Goal: Complete application form: Complete application form

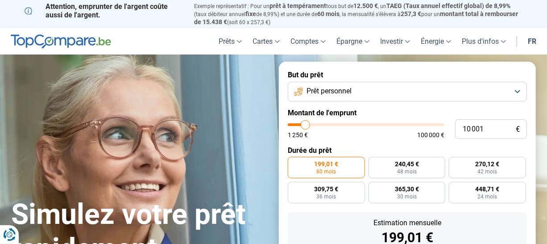
type input "11 750"
type input "11750"
type input "12 250"
type input "12250"
type input "12 500"
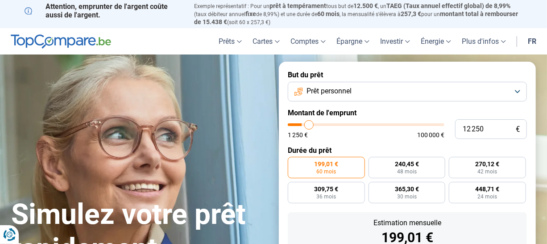
type input "12500"
type input "13 250"
type input "13250"
type input "13 500"
type input "13500"
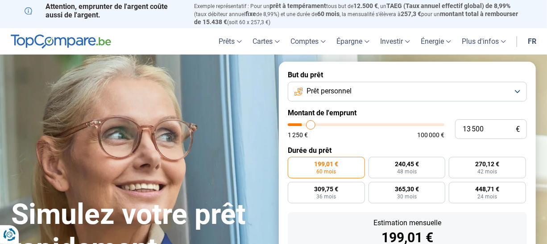
type input "14 250"
type input "14250"
type input "14 750"
type input "14750"
type input "15 250"
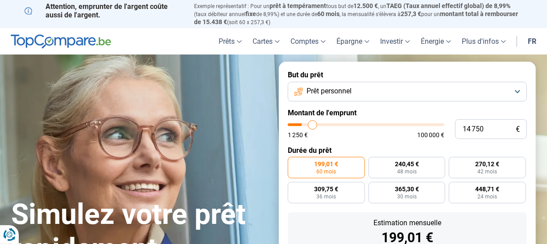
type input "15250"
type input "15 750"
type input "15750"
type input "16 250"
type input "16250"
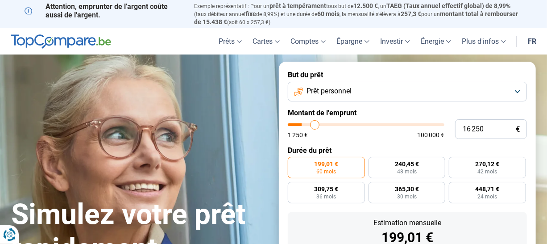
type input "16 500"
type input "16500"
type input "16 750"
type input "16750"
type input "17 250"
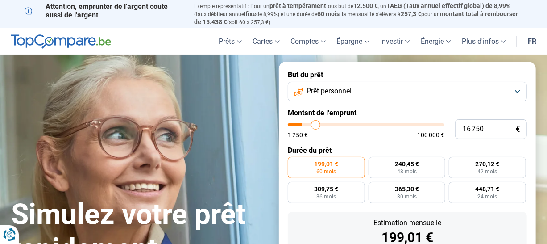
type input "17250"
type input "17 500"
type input "17500"
type input "17 750"
type input "17750"
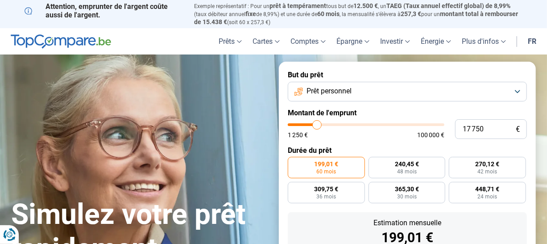
type input "18 000"
type input "18000"
type input "18 250"
type input "18250"
type input "18 750"
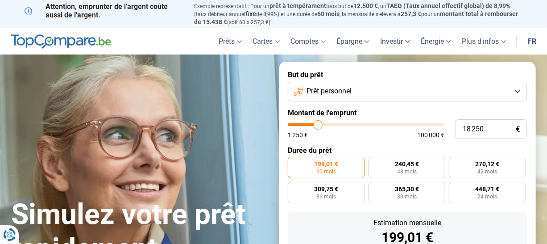
type input "18750"
type input "19 000"
type input "19000"
type input "19 500"
type input "19500"
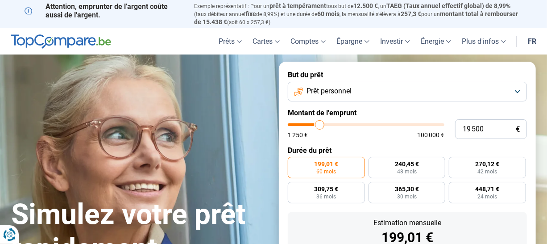
type input "20 000"
type input "20000"
type input "20 250"
type input "20250"
type input "20 750"
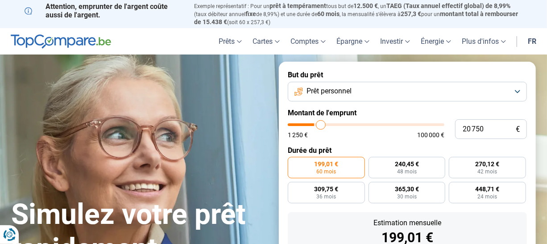
type input "20750"
type input "21 250"
type input "21250"
type input "21 750"
type input "21750"
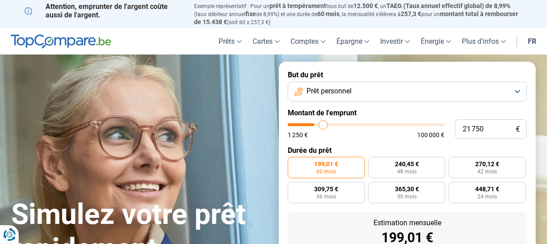
type input "22 250"
type input "22250"
type input "22 750"
type input "22750"
type input "23 250"
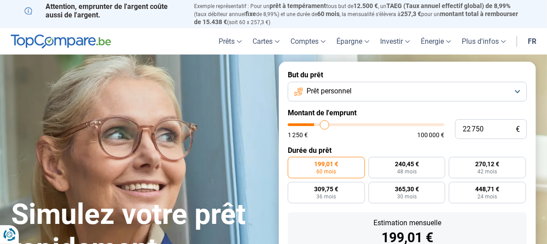
type input "23250"
type input "23 500"
type input "23500"
type input "23 750"
type input "23750"
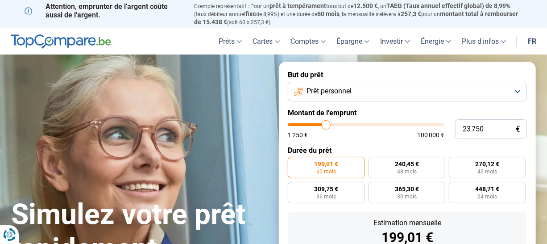
type input "24 000"
type input "24000"
type input "24 500"
type input "24500"
type input "24 750"
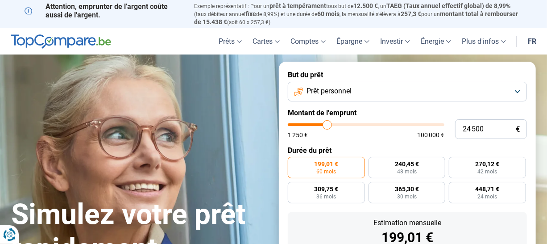
type input "24750"
type input "25 250"
type input "25250"
type input "25 500"
type input "25500"
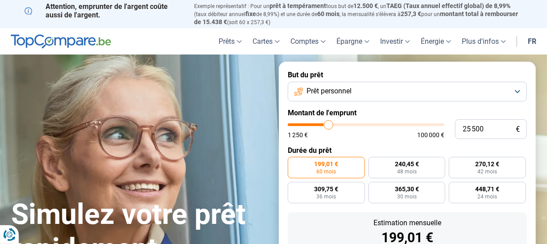
type input "25 750"
type input "25750"
type input "26 000"
type input "26000"
type input "26 250"
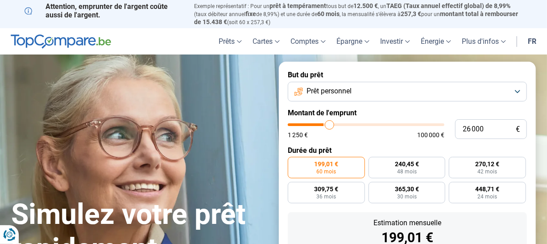
type input "26250"
type input "26 000"
type input "26000"
type input "24 250"
type input "24250"
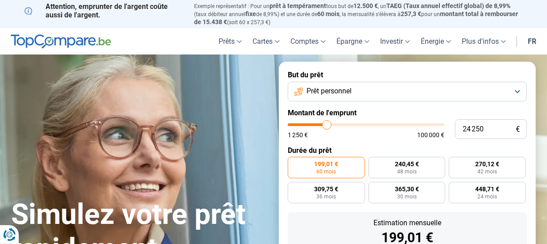
type input "23 000"
type input "23000"
type input "22 000"
type input "22000"
type input "21 250"
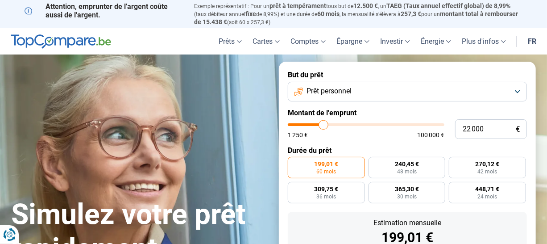
type input "21250"
type input "20 250"
type input "20250"
type input "19 000"
type input "19000"
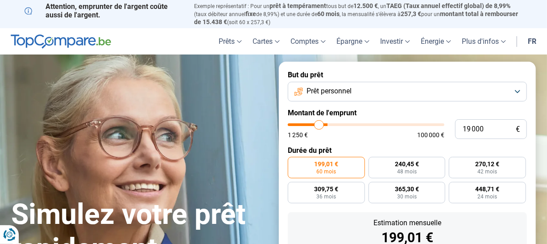
type input "18 000"
type input "18000"
type input "17 000"
type input "17000"
type input "16 250"
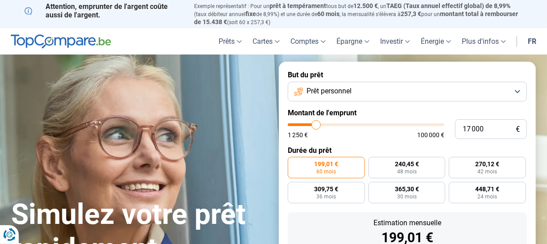
type input "16250"
type input "15 500"
type input "15500"
type input "14 250"
type input "14250"
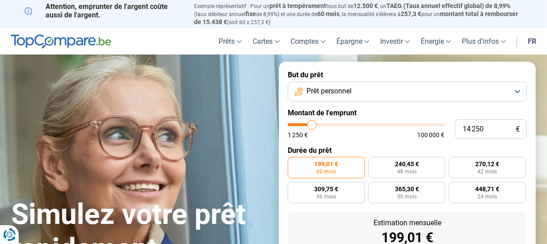
type input "13 750"
type input "13750"
type input "13 000"
type input "13000"
type input "12 250"
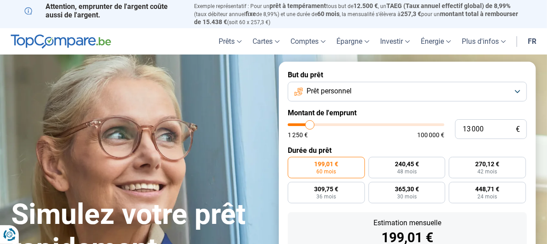
type input "12250"
type input "11 500"
type input "11500"
type input "11 000"
type input "11000"
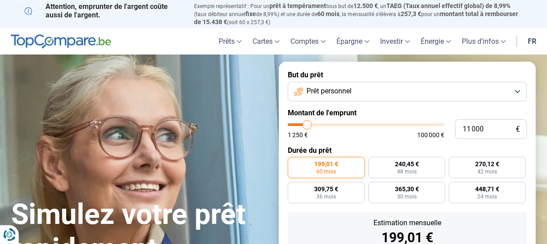
type input "10 500"
type input "10500"
type input "10 000"
type input "10000"
type input "9 250"
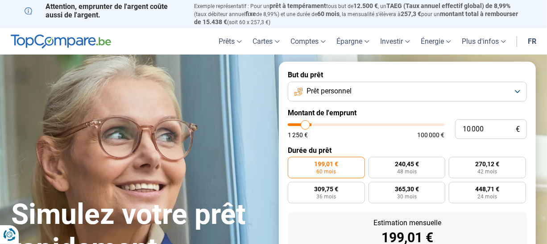
type input "9250"
type input "9 000"
type input "9000"
type input "8 500"
type input "8500"
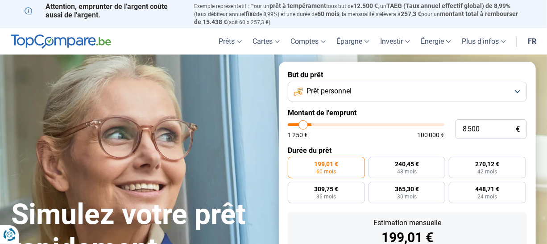
type input "8 000"
type input "8000"
type input "7 500"
type input "7500"
type input "7 000"
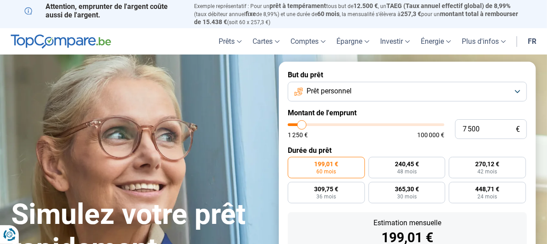
type input "7000"
type input "6 750"
type input "6750"
type input "6 500"
type input "6500"
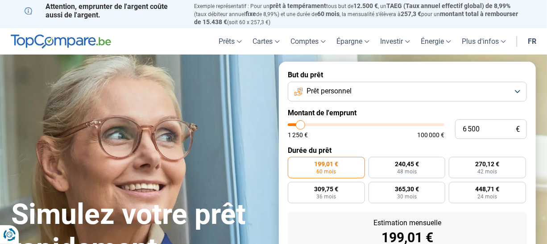
type input "6 250"
type input "6250"
type input "5 750"
type input "5750"
type input "5 500"
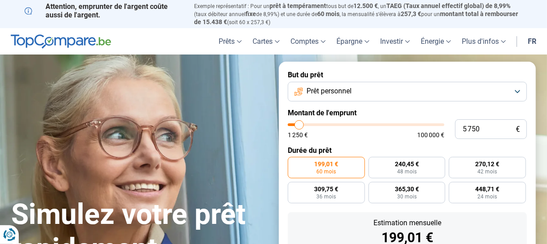
type input "5500"
type input "5 000"
type input "5000"
type input "4 500"
type input "4500"
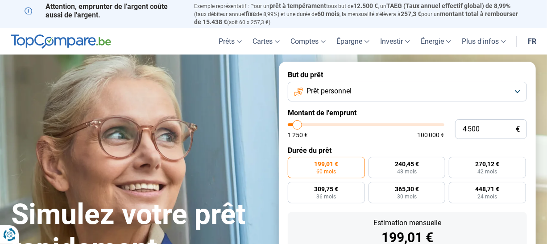
type input "4 000"
type input "4000"
type input "3 750"
type input "3750"
type input "3 250"
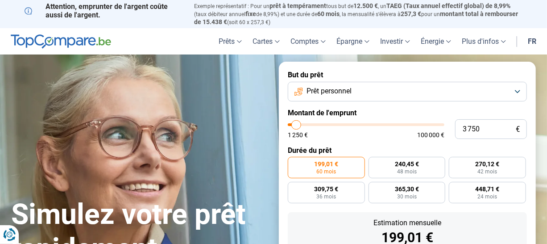
type input "3250"
type input "3 000"
type input "3000"
type input "2 750"
type input "2750"
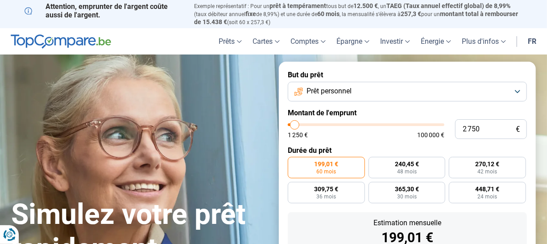
type input "2 500"
type input "2500"
type input "2 250"
type input "2250"
type input "2 500"
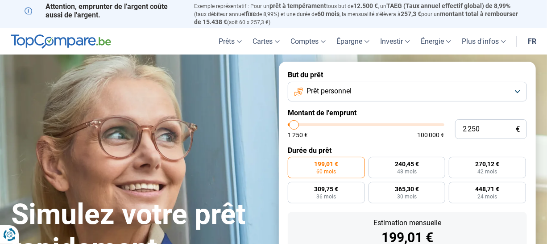
type input "2500"
type input "3 000"
type input "3000"
type input "3 500"
type input "3500"
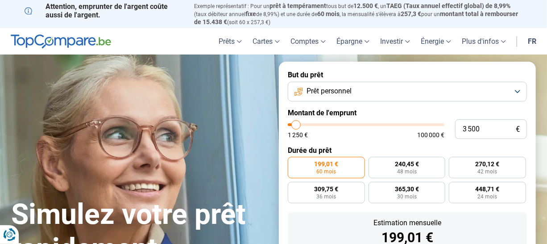
type input "3 750"
type input "3750"
type input "4 250"
type input "4250"
type input "4 500"
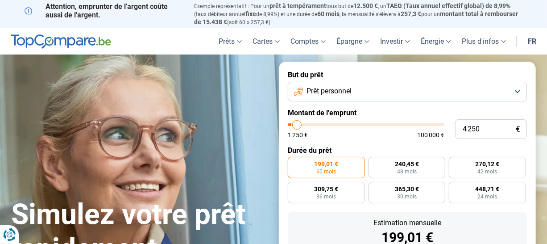
type input "4500"
type input "4 750"
type input "4750"
type input "5 000"
type input "5000"
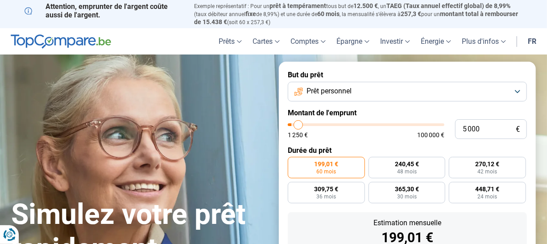
type input "5 250"
type input "5250"
type input "5 750"
type input "5750"
type input "6 000"
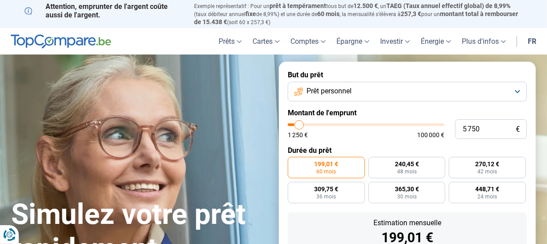
type input "6000"
type input "6 500"
type input "6500"
type input "7 000"
type input "7000"
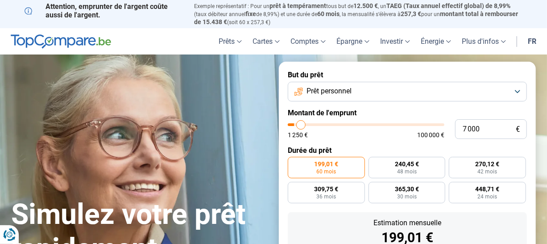
type input "7 250"
type input "7250"
type input "7 500"
type input "7500"
type input "7 750"
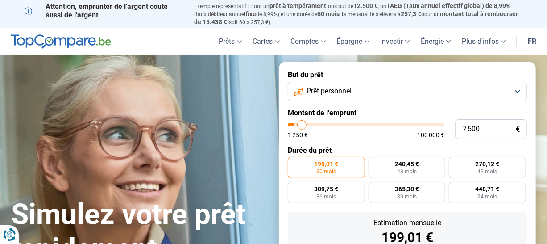
type input "7750"
type input "8 000"
type input "8000"
type input "8 250"
type input "8250"
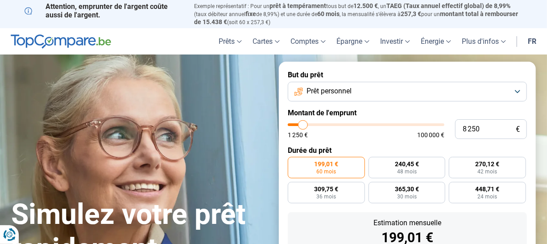
type input "8 500"
type input "8500"
type input "8 750"
type input "8750"
type input "9 000"
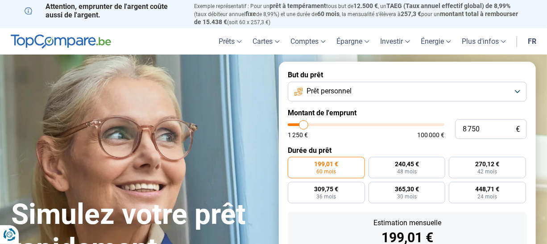
type input "9000"
type input "9 250"
type input "9250"
type input "9 500"
type input "9500"
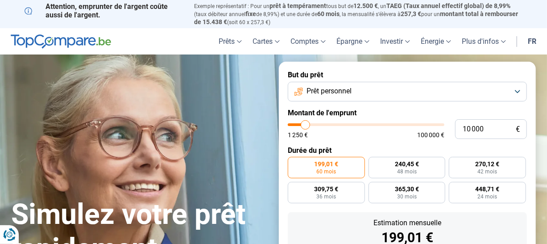
click at [306, 126] on input "range" at bounding box center [366, 124] width 157 height 3
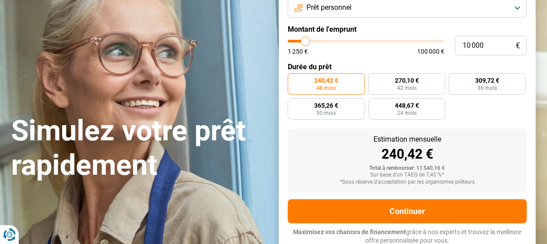
scroll to position [84, 0]
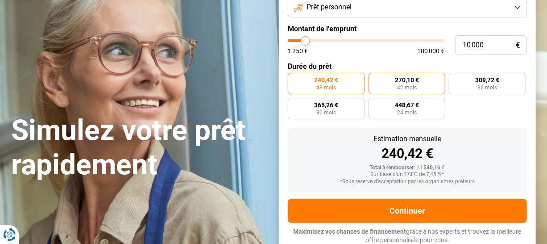
click at [412, 80] on span "270,10 €" at bounding box center [407, 80] width 24 height 6
click at [375, 79] on input "270,10 € 42 mois" at bounding box center [372, 76] width 6 height 6
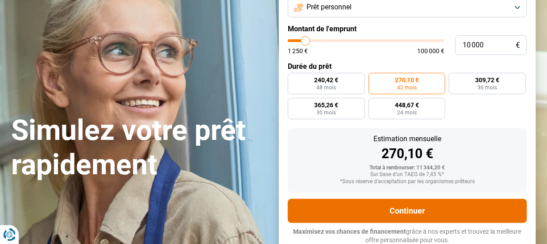
click at [406, 208] on button "Continuer" at bounding box center [407, 211] width 239 height 24
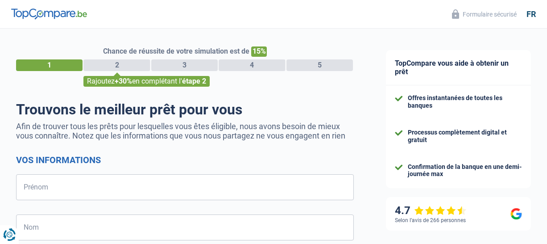
select select "32"
click at [34, 188] on input "Prénom" at bounding box center [185, 187] width 338 height 26
type input "[PERSON_NAME]"
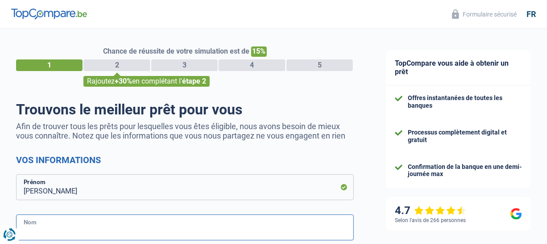
click at [38, 229] on input "Nom" at bounding box center [185, 227] width 338 height 26
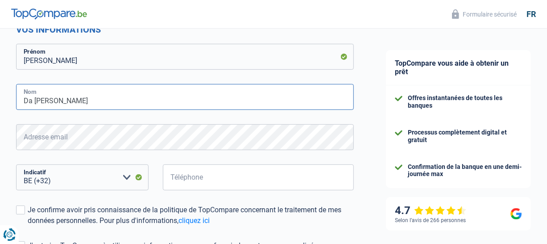
scroll to position [134, 0]
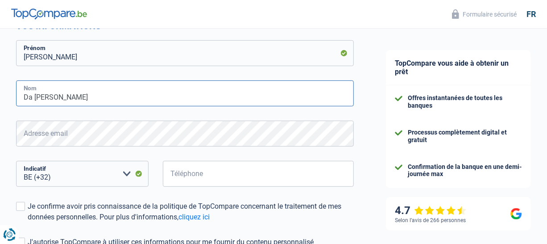
type input "Da [PERSON_NAME]"
click at [60, 177] on select "BE (+32) LU (+352) Veuillez sélectionner une option" at bounding box center [82, 174] width 133 height 26
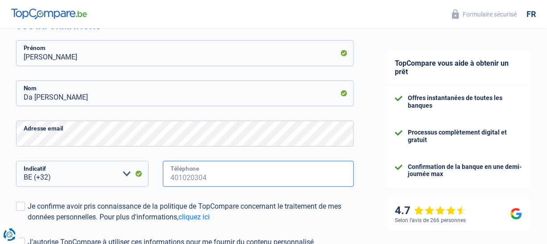
click at [208, 176] on input "Téléphone" at bounding box center [258, 174] width 191 height 26
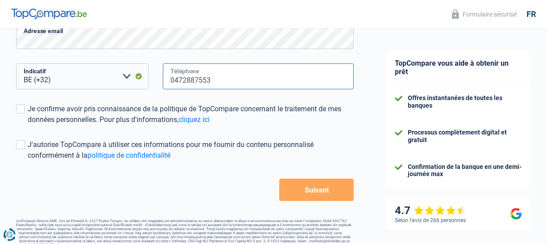
scroll to position [235, 0]
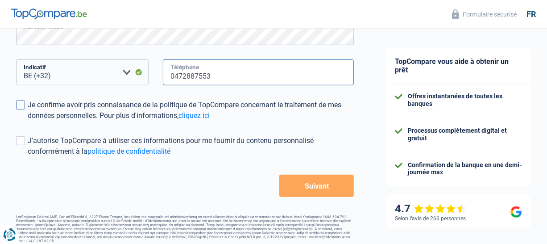
type input "0472887553"
click at [21, 105] on span at bounding box center [20, 104] width 9 height 9
click at [28, 121] on input "Je confirme avoir pris connaissance de la politique de TopCompare concernant le…" at bounding box center [28, 121] width 0 height 0
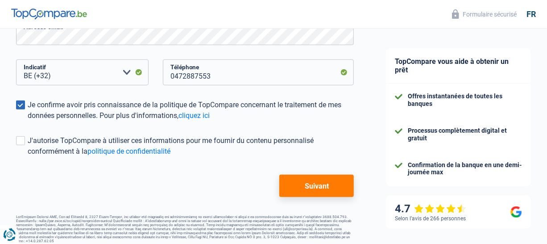
click at [305, 184] on button "Suivant" at bounding box center [317, 186] width 75 height 22
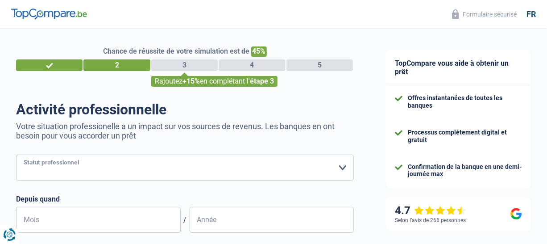
click at [343, 169] on select "Ouvrier Employé privé Employé public Invalide Indépendant Pensionné Chômeur Mut…" at bounding box center [185, 167] width 338 height 26
select select "privateEmployee"
click at [16, 155] on select "Ouvrier Employé privé Employé public Invalide Indépendant Pensionné Chômeur Mut…" at bounding box center [185, 167] width 338 height 26
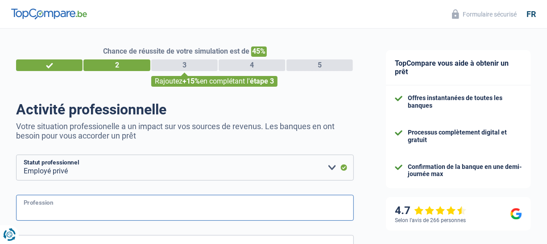
click at [134, 208] on input "Profession" at bounding box center [185, 208] width 338 height 26
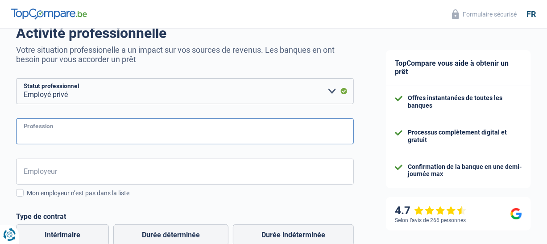
scroll to position [77, 0]
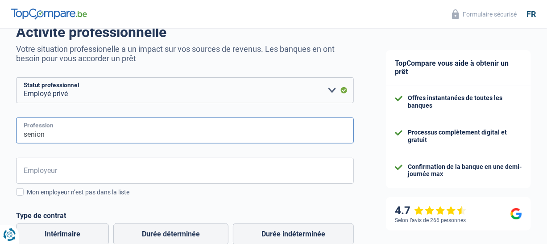
click at [55, 131] on input "senion" at bounding box center [185, 130] width 338 height 26
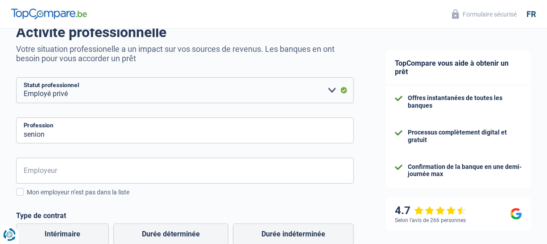
click at [237, 175] on html "Vous avez le contrôle de vos données Nous utilisons des cookies, tout comme nos…" at bounding box center [273, 49] width 547 height 252
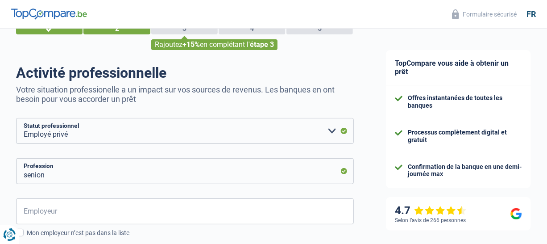
drag, startPoint x: 237, startPoint y: 257, endPoint x: 467, endPoint y: 150, distance: 253.7
click at [467, 150] on ul "Offres instantanées de toutes les banques Processus complètement digital et gra…" at bounding box center [458, 136] width 127 height 85
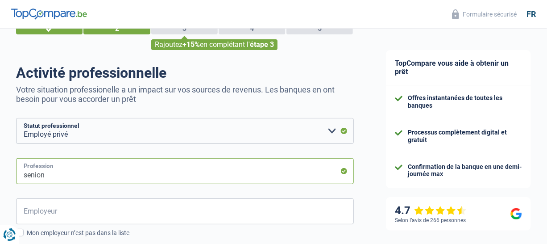
click at [111, 176] on input "senion" at bounding box center [185, 171] width 338 height 26
type input "s"
click at [106, 174] on input "Senior Engineer Computeralidatio" at bounding box center [185, 171] width 338 height 26
click at [140, 175] on input "Senior Engineer Computer alidatio" at bounding box center [185, 171] width 338 height 26
click at [108, 175] on input "Senior Engineer Computer alidation" at bounding box center [185, 171] width 338 height 26
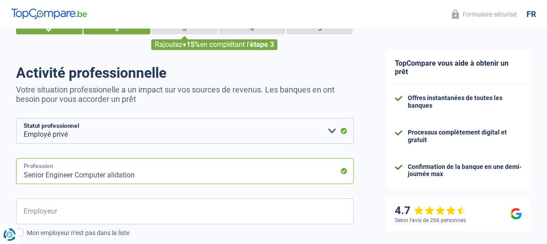
click at [119, 177] on input "Senior Engineer Computer alidation" at bounding box center [185, 171] width 338 height 26
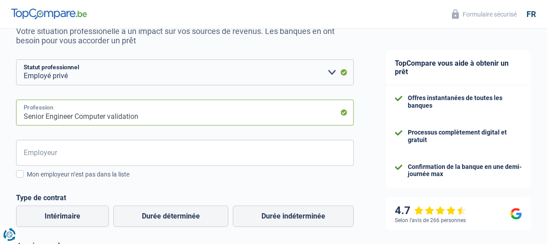
scroll to position [96, 0]
type input "Senior Engineer Computer validation"
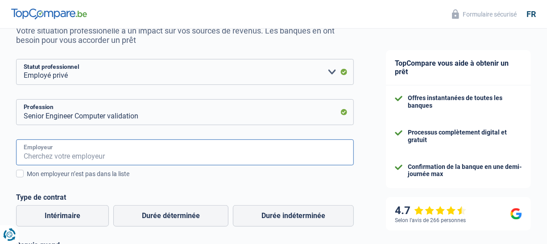
click at [42, 156] on input "Employeur" at bounding box center [185, 152] width 338 height 26
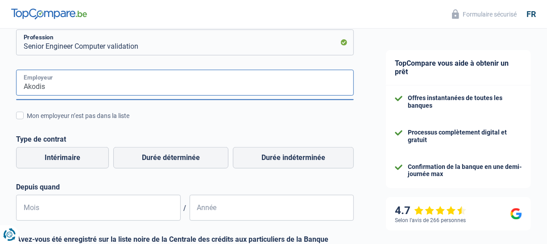
scroll to position [179, 0]
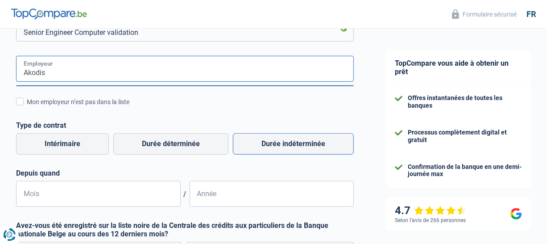
type input "Akodis"
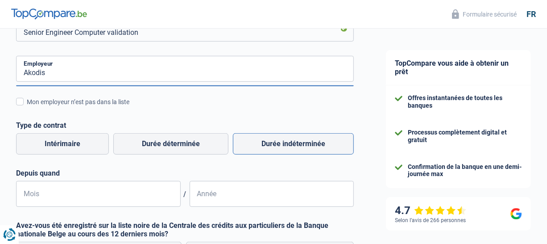
click at [294, 142] on label "Durée indéterminée" at bounding box center [293, 143] width 121 height 21
click at [294, 142] on input "Durée indéterminée" at bounding box center [293, 143] width 121 height 21
radio input "true"
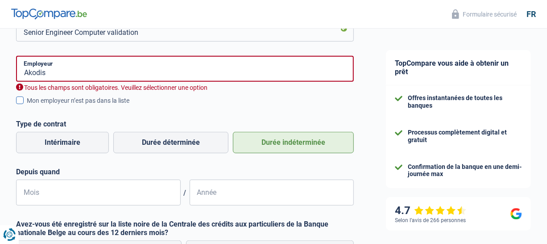
click at [22, 100] on span at bounding box center [20, 100] width 8 height 8
click at [27, 105] on input "Mon employeur n’est pas dans la liste" at bounding box center [27, 105] width 0 height 0
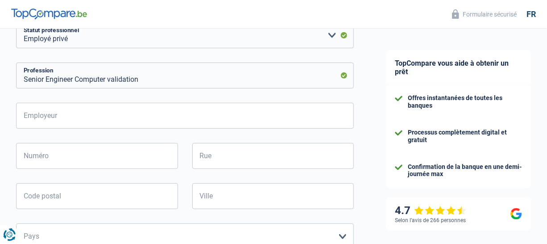
scroll to position [135, 0]
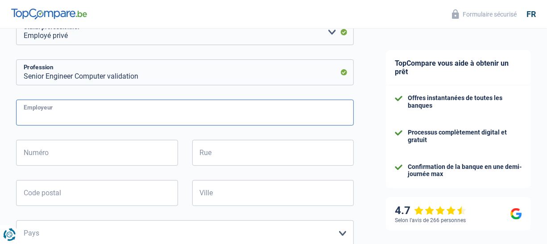
click at [42, 112] on input "Employeur" at bounding box center [185, 113] width 338 height 26
type input "Akkodis"
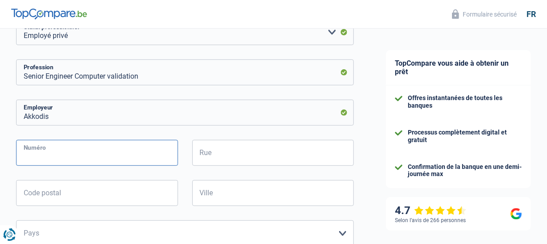
click at [76, 156] on input "Numéro" at bounding box center [97, 153] width 162 height 26
type input "16B"
click at [234, 155] on input "Rue" at bounding box center [273, 153] width 162 height 26
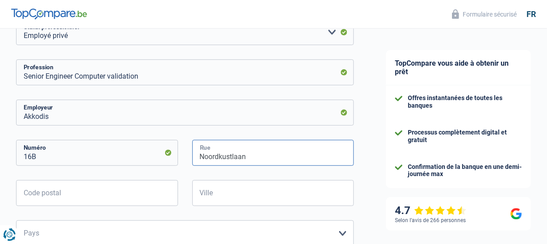
type input "Noordkustlaan"
click at [54, 192] on input "Code postal" at bounding box center [97, 193] width 162 height 26
type input "1702"
click at [217, 196] on input "Ville" at bounding box center [273, 193] width 162 height 26
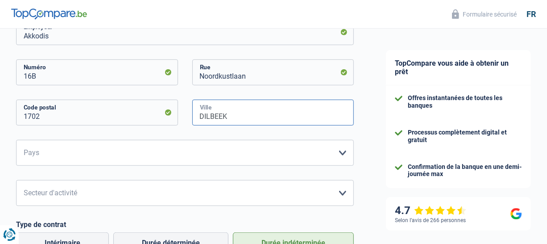
scroll to position [228, 0]
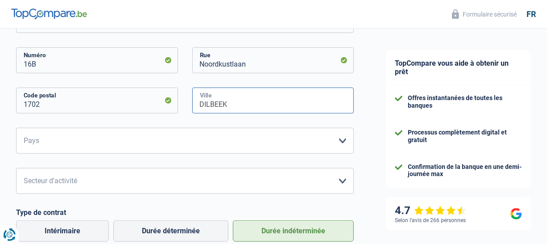
type input "DILBEEK"
click at [342, 142] on select "Belgique France Allemagne Italie Luxembourg Pays-Bas Espagne Suisse Veuillez sé…" at bounding box center [185, 141] width 338 height 26
select select "BE"
click at [16, 128] on select "Belgique France Allemagne Italie Luxembourg Pays-Bas Espagne Suisse Veuillez sé…" at bounding box center [185, 141] width 338 height 26
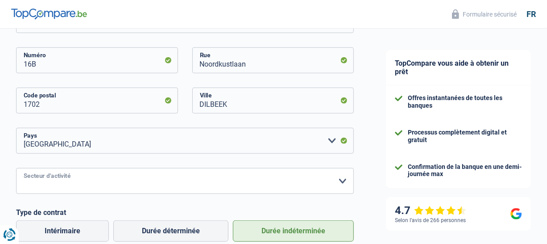
click at [56, 180] on select "Agriculture/Pêche Industrie Horeca Courier/Fitness/Taxi Construction Banques/As…" at bounding box center [185, 181] width 338 height 26
select select "bigCompanies"
click at [16, 168] on select "Agriculture/Pêche Industrie Horeca Courier/Fitness/Taxi Construction Banques/As…" at bounding box center [185, 181] width 338 height 26
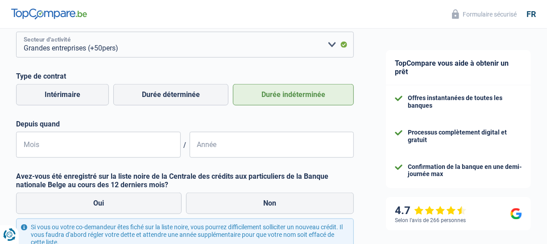
scroll to position [367, 0]
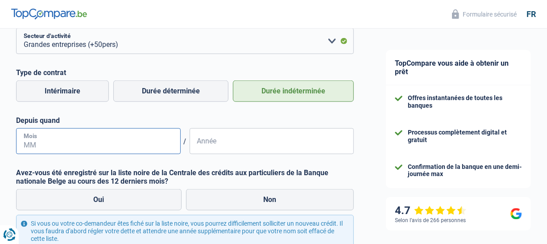
click at [86, 143] on input "Mois" at bounding box center [98, 141] width 165 height 26
click at [83, 143] on input "Mois" at bounding box center [98, 141] width 165 height 26
type input "6"
type input "06"
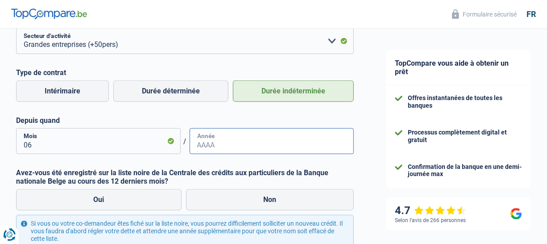
click at [207, 141] on input "Année" at bounding box center [272, 141] width 165 height 26
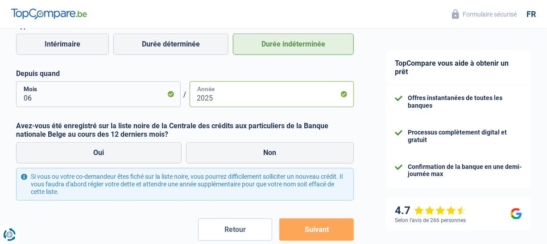
scroll to position [426, 0]
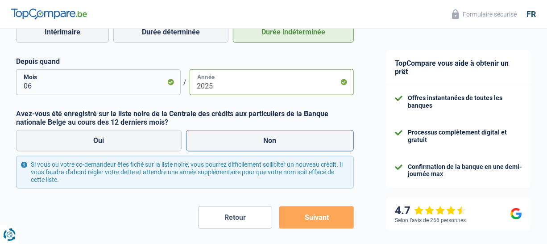
type input "2025"
click at [270, 139] on label "Non" at bounding box center [270, 140] width 168 height 21
click at [270, 139] on input "Non" at bounding box center [270, 140] width 168 height 21
radio input "true"
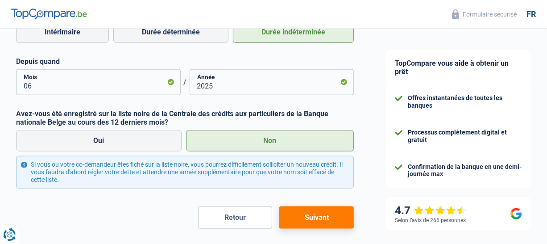
click at [332, 220] on button "Suivant" at bounding box center [317, 217] width 75 height 22
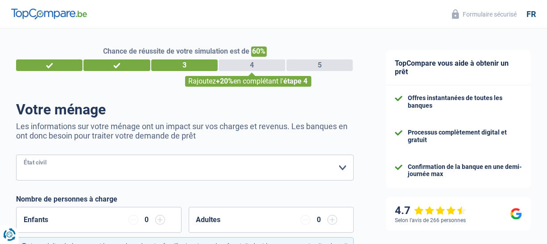
click at [344, 167] on select "Célibataire Marié(e) Cohabitant(e) légal(e) Divorcé(e) Veuf(ve) Séparé (de fait…" at bounding box center [185, 167] width 338 height 26
select select "married"
click at [16, 155] on select "Célibataire Marié(e) Cohabitant(e) légal(e) Divorcé(e) Veuf(ve) Séparé (de fait…" at bounding box center [185, 167] width 338 height 26
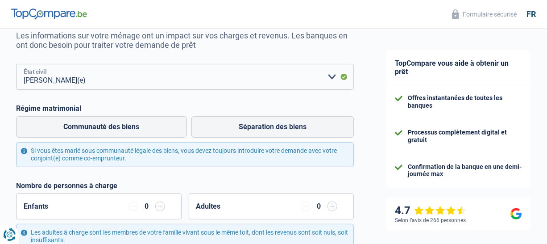
scroll to position [93, 0]
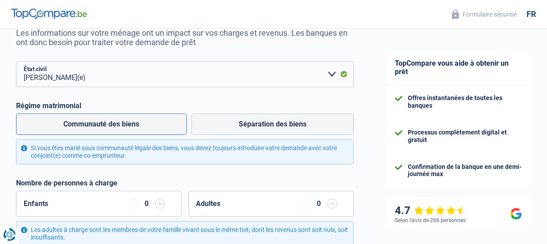
click at [87, 123] on label "Communauté des biens" at bounding box center [101, 123] width 171 height 21
click at [87, 123] on input "Communauté des biens" at bounding box center [101, 123] width 171 height 21
radio input "true"
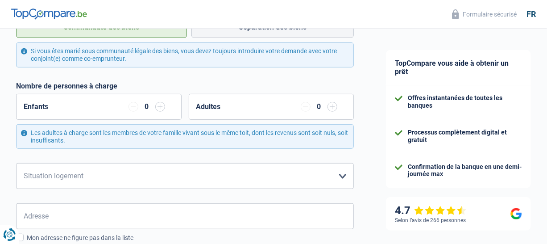
scroll to position [198, 0]
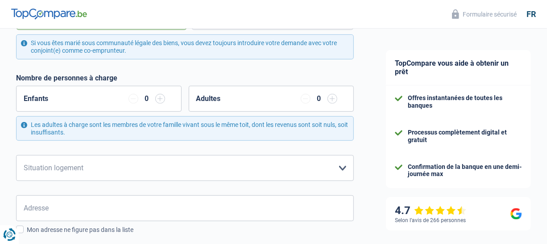
click at [164, 100] on input "button" at bounding box center [160, 99] width 10 height 10
click at [104, 167] on select "Locataire Propriétaire avec prêt hypothécaire Propriétaire sans prêt hypothécai…" at bounding box center [185, 168] width 338 height 26
select select "rents"
click at [16, 155] on select "Locataire Propriétaire avec prêt hypothécaire Propriétaire sans prêt hypothécai…" at bounding box center [185, 168] width 338 height 26
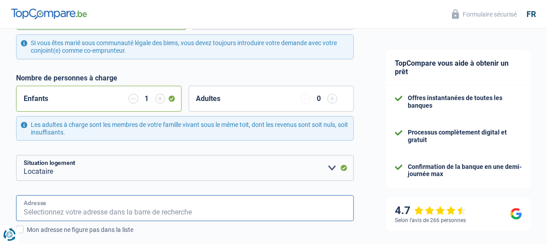
click at [62, 208] on input "Adresse" at bounding box center [185, 208] width 338 height 26
type input "r"
click at [73, 212] on input "Rue Ornet-Patin, 5030, Gembloux, BE" at bounding box center [185, 208] width 338 height 26
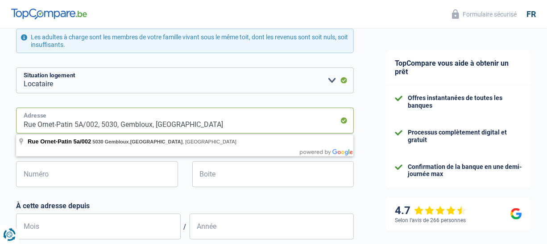
scroll to position [296, 0]
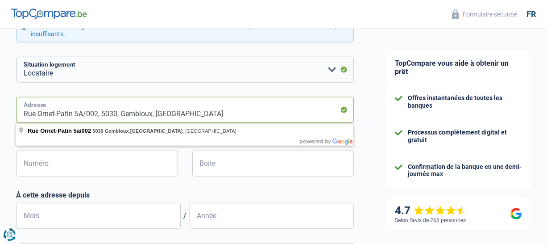
type input "Rue Ornet-Patin 5A/002, 5030, Gembloux, BE"
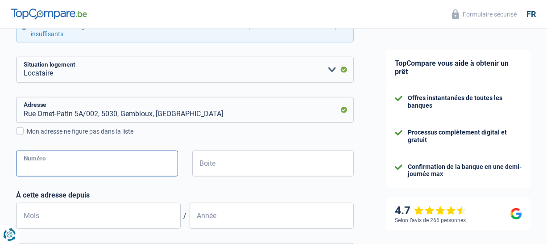
click at [51, 163] on input "Numéro" at bounding box center [97, 163] width 162 height 26
type input "5A"
click at [228, 166] on input "Boite" at bounding box center [273, 163] width 162 height 26
type input "002"
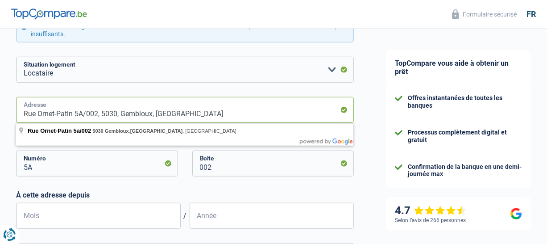
click at [180, 108] on input "Rue Ornet-Patin 5A/002, 5030, Gembloux, BE" at bounding box center [185, 110] width 338 height 26
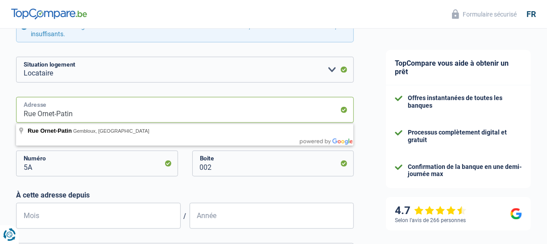
type input "Rue Ornet-Patin"
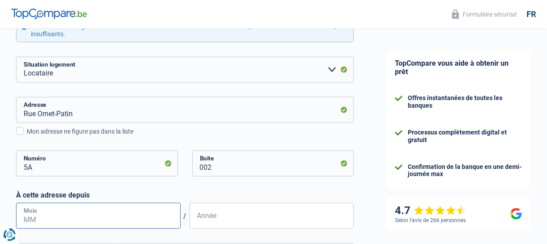
click at [46, 215] on input "Mois" at bounding box center [98, 216] width 165 height 26
type input "7"
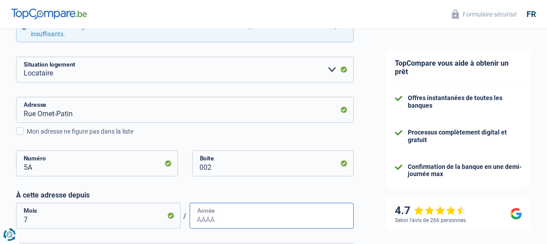
click at [225, 213] on input "Année" at bounding box center [272, 216] width 165 height 26
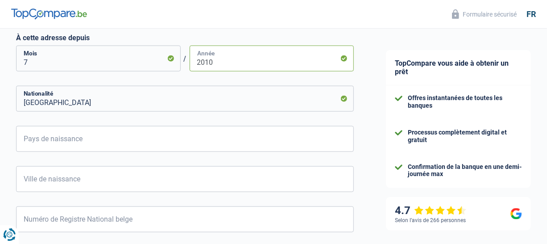
scroll to position [456, 0]
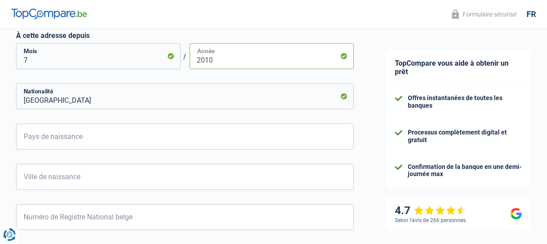
type input "2010"
click at [71, 136] on input "Pays de naissance" at bounding box center [185, 137] width 338 height 26
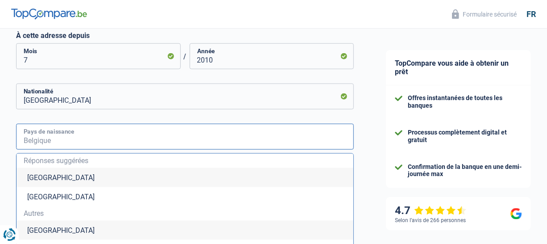
type input "U"
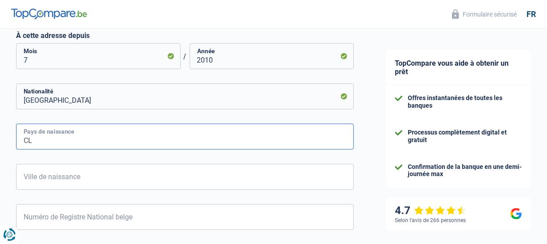
type input "C"
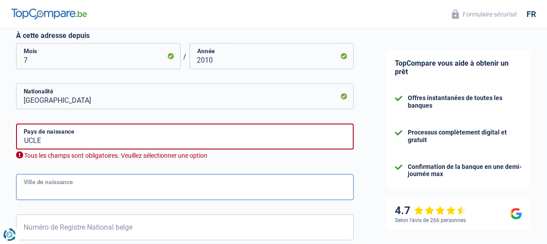
click at [54, 179] on input "Ville de naissance" at bounding box center [185, 187] width 338 height 26
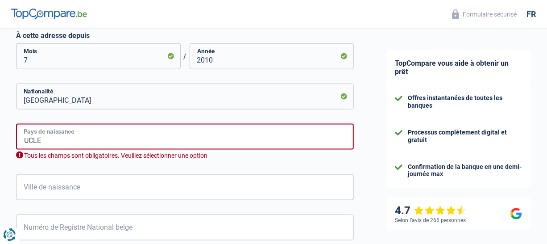
click at [47, 142] on input "UCLE" at bounding box center [185, 137] width 338 height 26
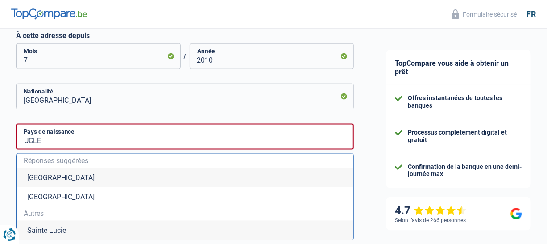
click at [45, 176] on li "Belgique" at bounding box center [185, 177] width 337 height 19
type input "Belgique"
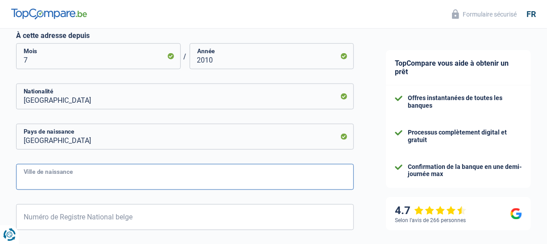
click at [45, 177] on input "Ville de naissance" at bounding box center [185, 177] width 338 height 26
type input "UCLE"
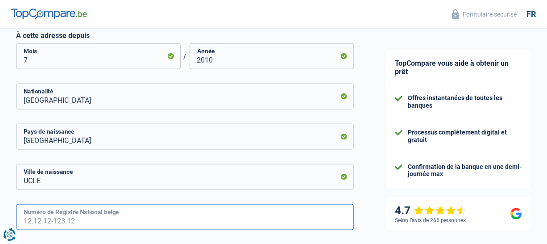
click at [84, 217] on input "Numéro de Registre National belge" at bounding box center [185, 217] width 338 height 26
type input "74.09.09-165.18"
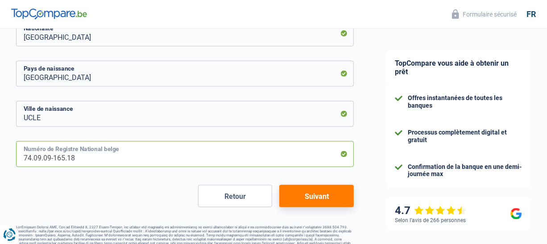
scroll to position [534, 0]
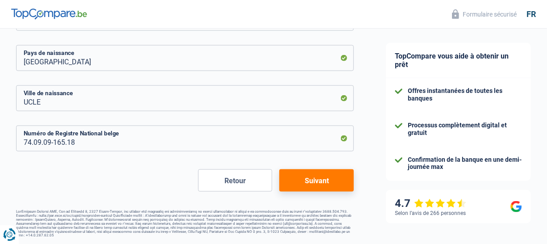
click at [315, 181] on button "Suivant" at bounding box center [317, 180] width 75 height 22
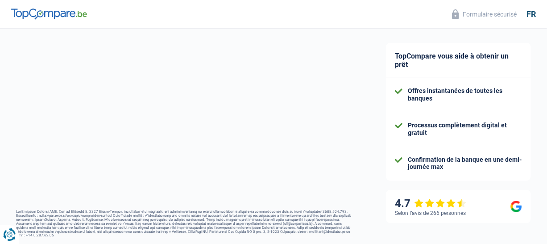
select select "familyAllowances"
select select "netSalary"
select select "mealVouchers"
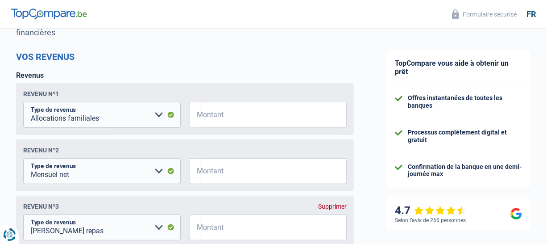
scroll to position [105, 0]
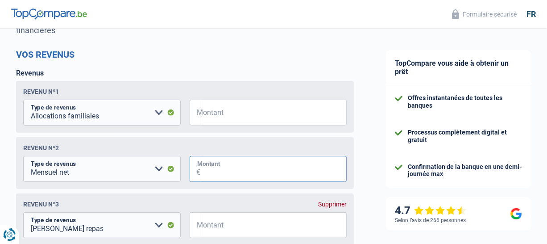
click at [239, 169] on input "Montant" at bounding box center [274, 169] width 146 height 26
type input "2.570"
click at [202, 226] on input "Montant" at bounding box center [274, 225] width 146 height 26
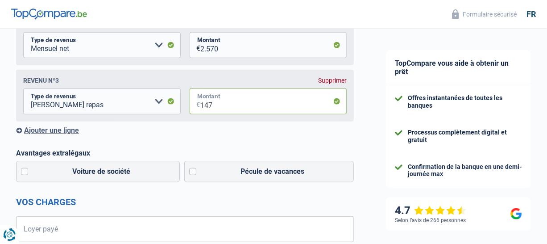
scroll to position [246, 0]
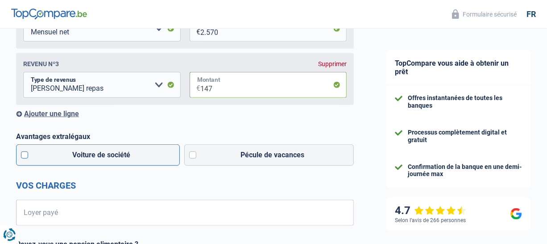
type input "147"
click at [25, 156] on label "Voiture de société" at bounding box center [98, 154] width 164 height 21
click at [25, 156] on input "Voiture de société" at bounding box center [98, 154] width 164 height 21
checkbox input "true"
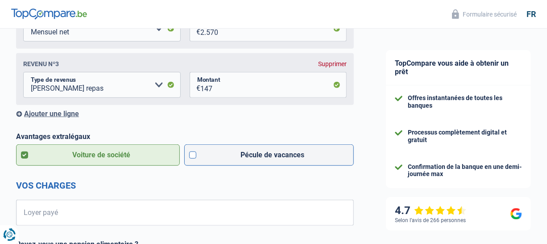
click at [192, 158] on label "Pécule de vacances" at bounding box center [269, 154] width 170 height 21
click at [192, 158] on input "Pécule de vacances" at bounding box center [269, 154] width 170 height 21
checkbox input "true"
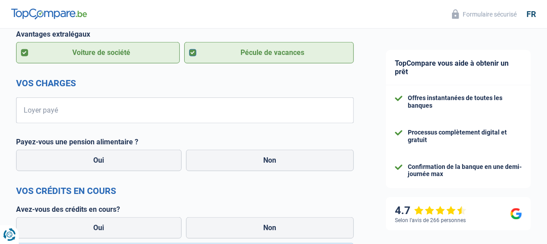
scroll to position [351, 0]
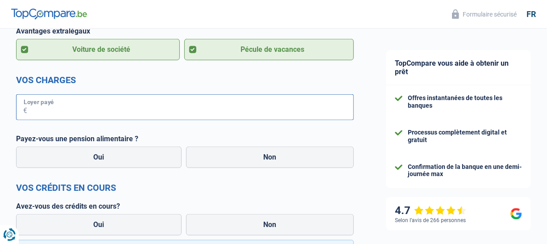
click at [47, 109] on input "Loyer payé" at bounding box center [190, 107] width 327 height 26
type input "950"
click at [266, 161] on label "Non" at bounding box center [270, 156] width 168 height 21
click at [266, 161] on input "Non" at bounding box center [270, 156] width 168 height 21
radio input "true"
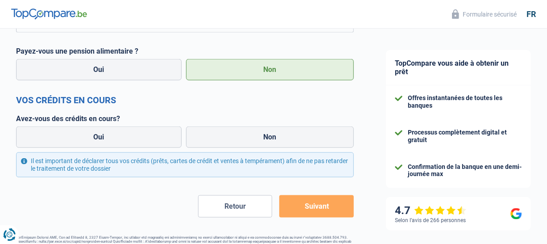
scroll to position [486, 0]
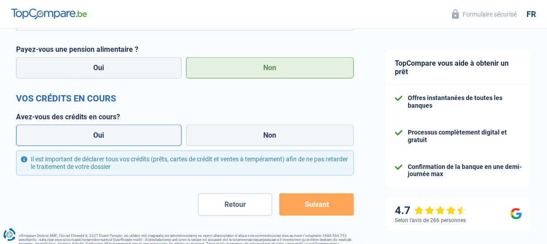
click at [92, 136] on label "Oui" at bounding box center [99, 135] width 166 height 21
click at [92, 136] on input "Oui" at bounding box center [99, 135] width 166 height 21
radio input "true"
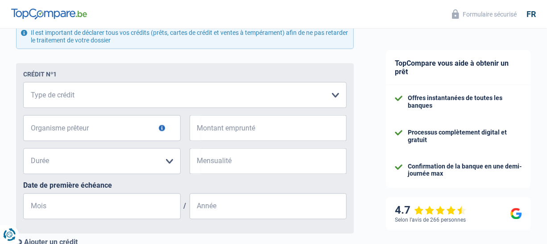
scroll to position [618, 0]
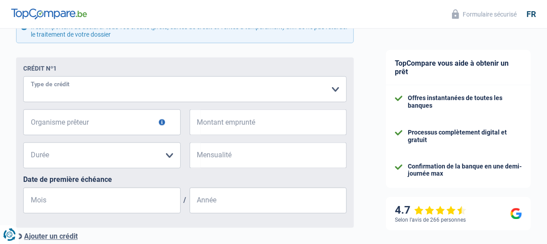
click at [79, 90] on select "Carte ou ouverture de crédit Prêt hypothécaire Vente à tempérament Prêt à tempé…" at bounding box center [185, 89] width 324 height 26
select select "creditConsolidation"
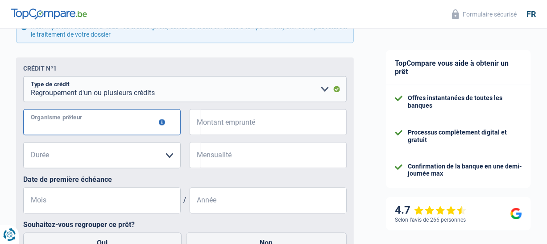
click at [67, 122] on input "Organisme prêteur" at bounding box center [102, 122] width 158 height 26
type input "W"
type input "ALPHACREDIT"
click at [223, 128] on input "Montant emprunté" at bounding box center [274, 122] width 146 height 26
type input "30.000"
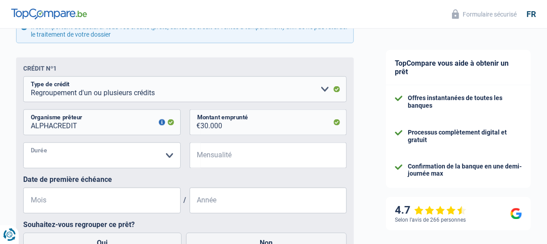
click at [171, 159] on select "12 mois 18 mois 24 mois 30 mois 36 mois 42 mois 48 mois 60 mois 72 mois 84 mois…" at bounding box center [102, 155] width 158 height 26
select select "120"
click at [23, 145] on select "12 mois 18 mois 24 mois 30 mois 36 mois 42 mois 48 mois 60 mois 72 mois 84 mois…" at bounding box center [102, 155] width 158 height 26
click at [251, 159] on input "Mensualité" at bounding box center [274, 155] width 146 height 26
type input "389"
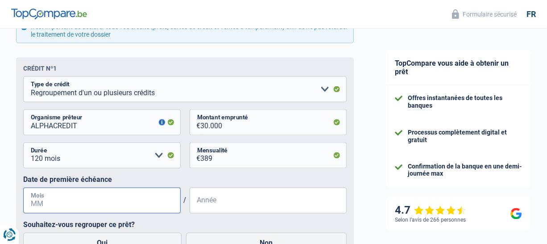
click at [79, 206] on input "Mois" at bounding box center [102, 201] width 158 height 26
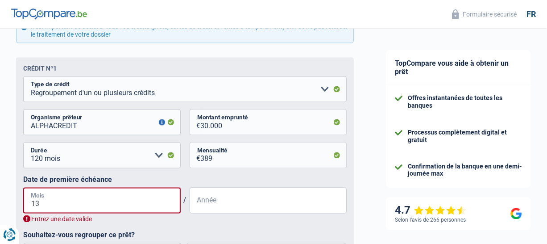
type input "1"
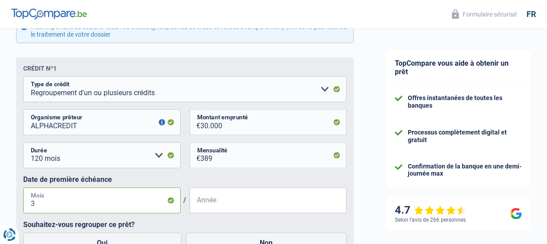
type input "3"
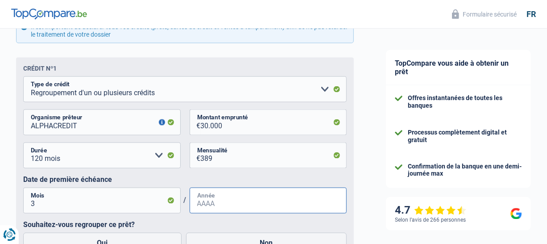
click at [221, 207] on input "Année" at bounding box center [269, 201] width 158 height 26
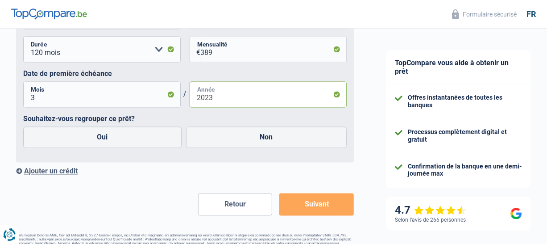
scroll to position [731, 0]
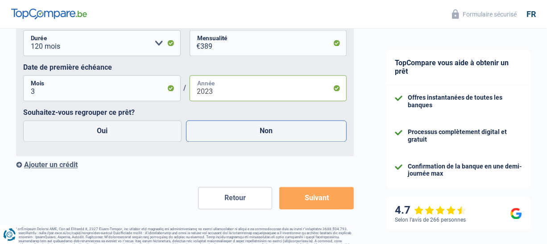
type input "2023"
click at [266, 132] on label "Non" at bounding box center [266, 131] width 161 height 21
click at [266, 132] on input "Non" at bounding box center [266, 131] width 161 height 21
radio input "true"
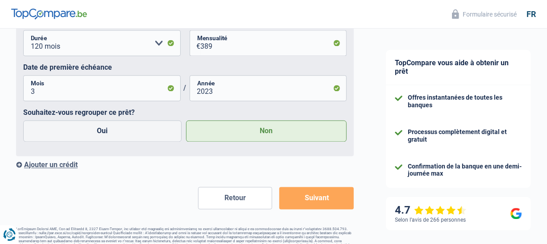
click at [329, 201] on button "Suivant" at bounding box center [317, 198] width 75 height 22
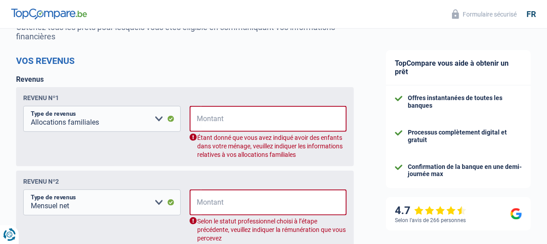
scroll to position [113, 0]
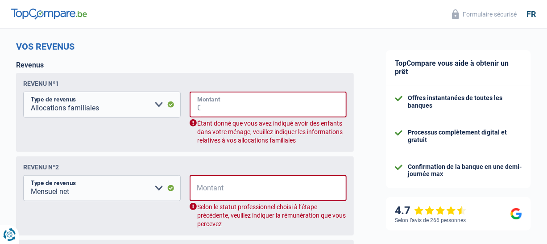
click at [231, 103] on input "Montant" at bounding box center [274, 105] width 146 height 26
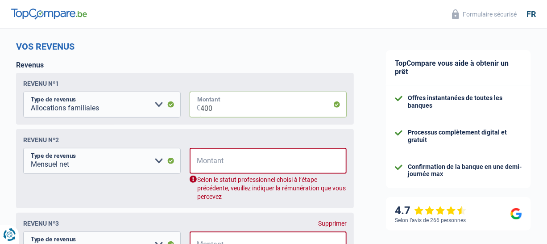
type input "400"
click at [229, 161] on input "Montant" at bounding box center [274, 161] width 146 height 26
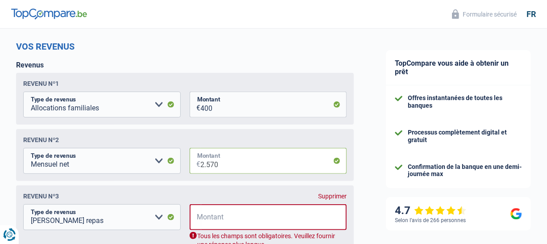
type input "2.570"
click at [216, 218] on input "Montant" at bounding box center [274, 217] width 146 height 26
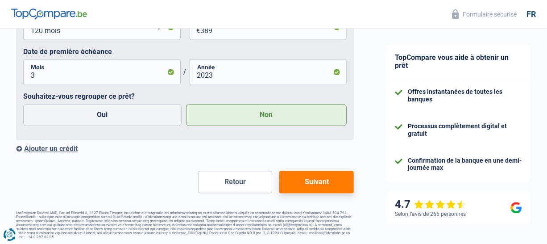
scroll to position [705, 0]
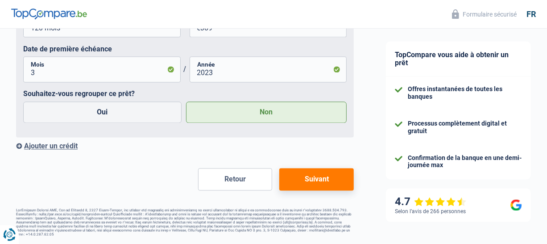
type input "140"
click at [325, 177] on button "Suivant" at bounding box center [317, 179] width 75 height 22
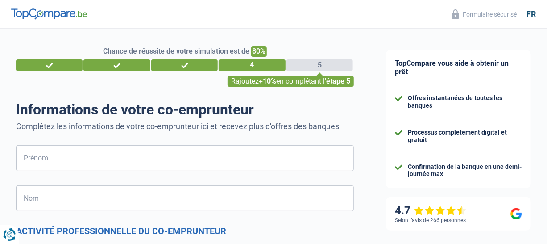
click at [265, 64] on div "4" at bounding box center [252, 65] width 67 height 12
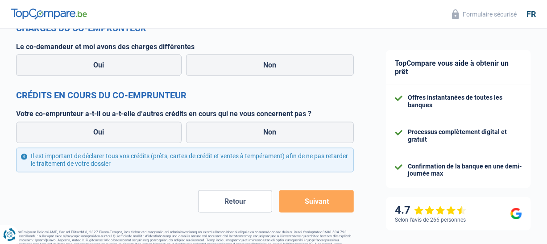
scroll to position [714, 0]
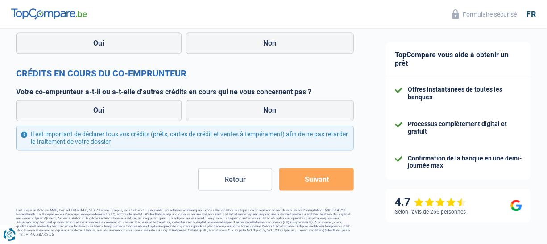
click at [248, 184] on button "Retour" at bounding box center [235, 179] width 75 height 22
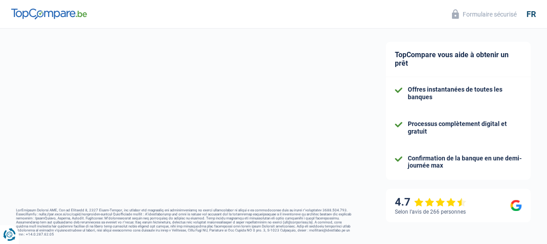
select select "familyAllowances"
select select "netSalary"
select select "mealVouchers"
select select "creditConsolidation"
select select "120"
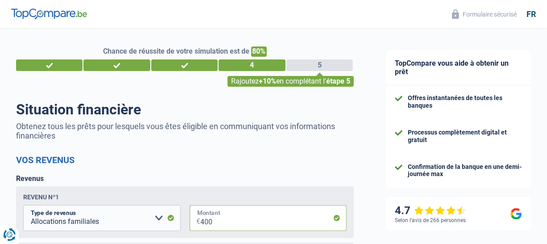
click at [217, 221] on input "400" at bounding box center [274, 218] width 146 height 26
type input "4"
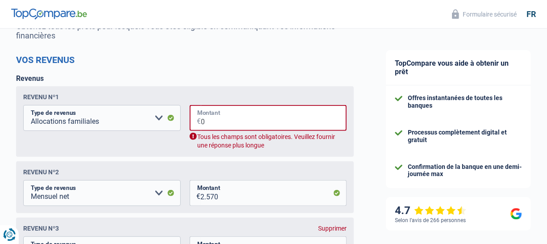
scroll to position [91, 0]
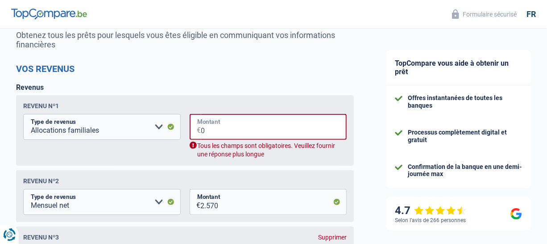
type input "0"
click at [194, 148] on div "Tous les champs sont obligatoires. Veuillez fournir une réponse plus longue" at bounding box center [269, 150] width 158 height 17
click at [194, 143] on div "Tous les champs sont obligatoires. Veuillez fournir une réponse plus longue" at bounding box center [269, 150] width 158 height 17
click at [210, 128] on input "0" at bounding box center [274, 127] width 146 height 26
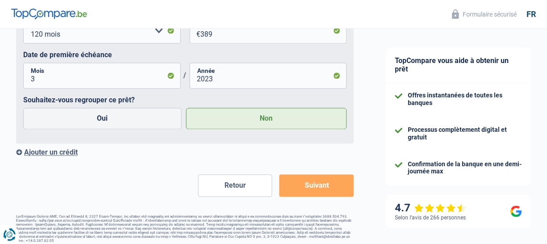
scroll to position [724, 0]
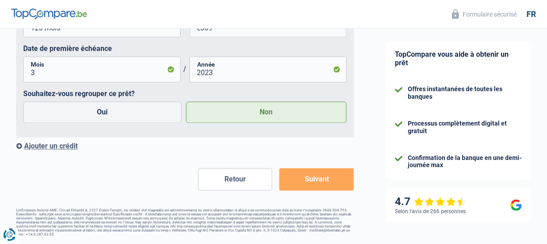
click at [326, 180] on button "Suivant" at bounding box center [317, 179] width 75 height 22
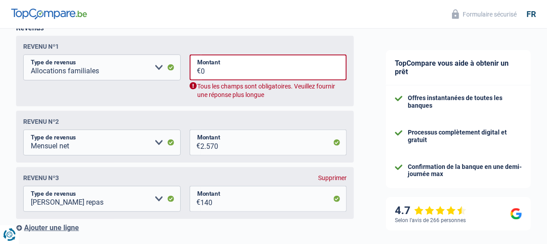
scroll to position [144, 0]
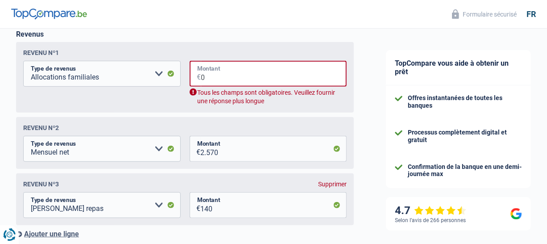
click at [222, 75] on input "0" at bounding box center [274, 74] width 146 height 26
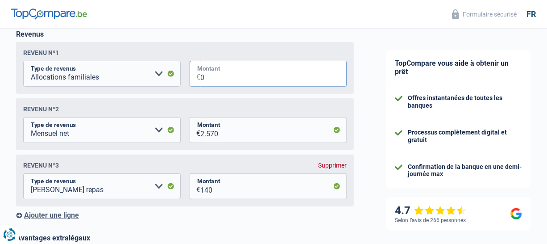
type input "0"
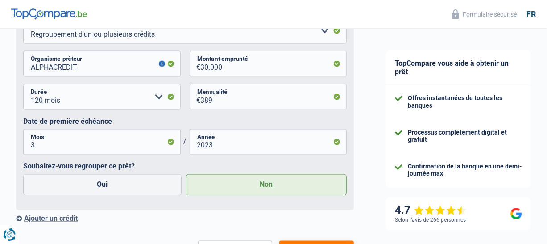
scroll to position [705, 0]
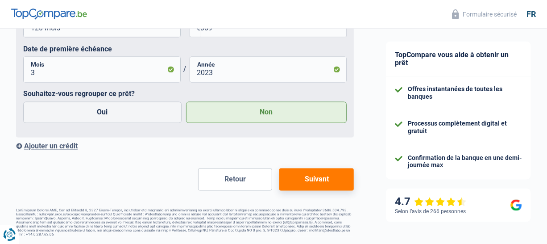
type input "400"
click at [314, 176] on button "Suivant" at bounding box center [317, 179] width 75 height 22
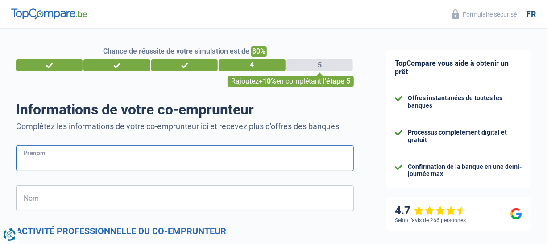
click at [43, 154] on input "Prénom" at bounding box center [185, 158] width 338 height 26
type input "NEIGE"
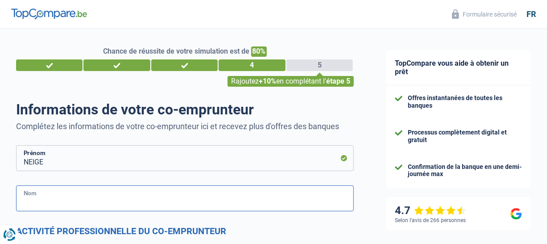
click at [49, 200] on input "Nom" at bounding box center [185, 198] width 338 height 26
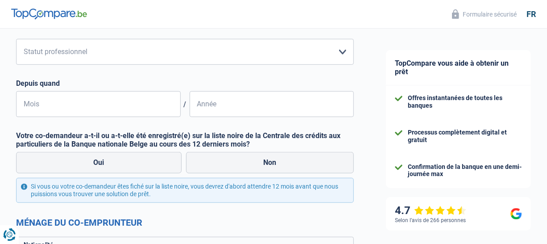
scroll to position [217, 0]
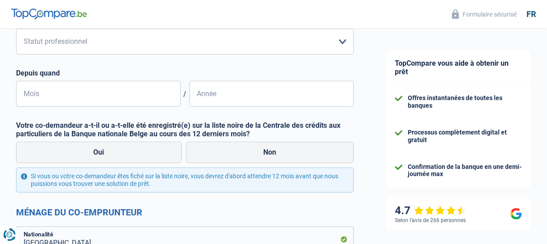
type input "MONMART"
click at [344, 43] on select "Ouvrier Employé privé Employé public Invalide Indépendant Pensionné Chômeur Mut…" at bounding box center [185, 42] width 338 height 26
select select "publicEmployee"
click at [16, 29] on select "Ouvrier Employé privé Employé public Invalide Indépendant Pensionné Chômeur Mut…" at bounding box center [185, 42] width 338 height 26
select select "netSalary"
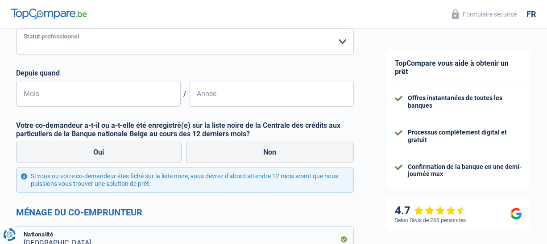
select select "mealVouchers"
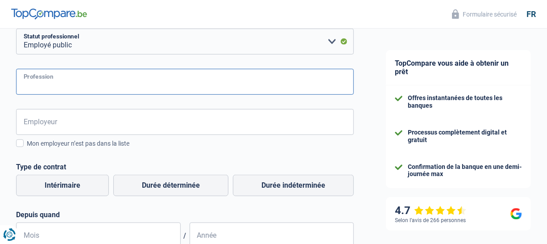
click at [63, 81] on input "Profession" at bounding box center [185, 82] width 338 height 26
type input "TECHNICIENNE DE SURFACE"
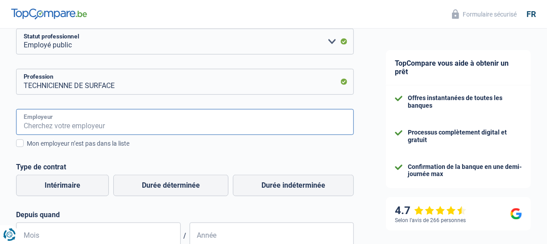
click at [34, 129] on input "Employeur" at bounding box center [185, 122] width 338 height 26
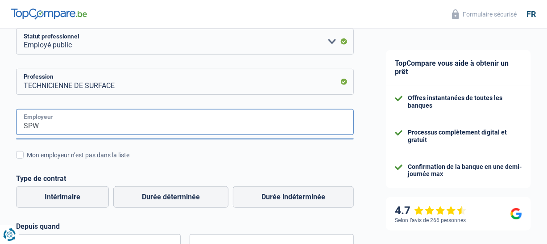
click at [331, 122] on input "SPW" at bounding box center [185, 122] width 338 height 26
type input "SPW"
click at [315, 197] on label "Durée indéterminée" at bounding box center [293, 196] width 121 height 21
click at [315, 197] on input "Durée indéterminée" at bounding box center [293, 196] width 121 height 21
radio input "true"
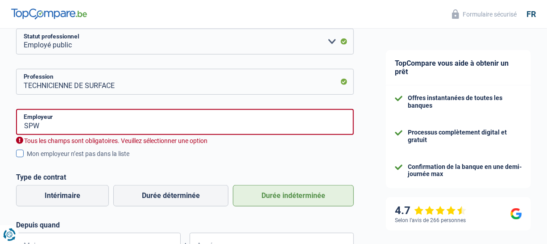
click at [18, 153] on span at bounding box center [20, 154] width 8 height 8
click at [27, 159] on input "Mon employeur n’est pas dans la liste" at bounding box center [27, 159] width 0 height 0
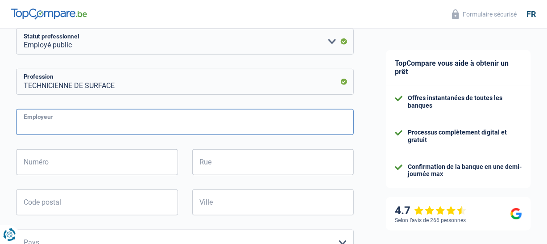
click at [54, 123] on input "Employeur" at bounding box center [185, 122] width 338 height 26
type input "SPW"
click at [55, 161] on input "Numéro" at bounding box center [97, 162] width 162 height 26
type input "1"
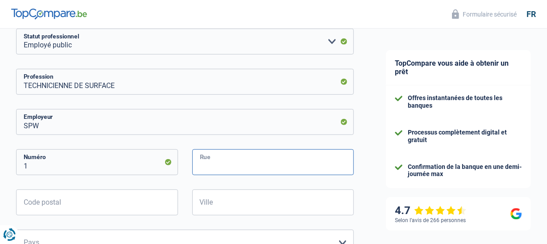
click at [221, 160] on input "Rue" at bounding box center [273, 162] width 162 height 26
type input "PLACE DE LA WALLONIE"
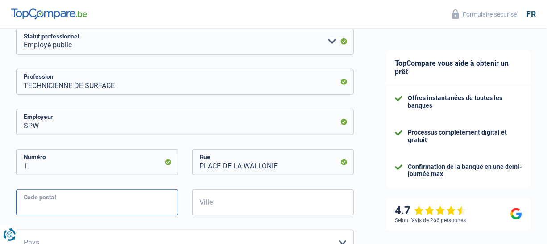
click at [72, 205] on input "Code postal" at bounding box center [97, 202] width 162 height 26
type input "5100"
click at [221, 200] on input "Ville" at bounding box center [273, 202] width 162 height 26
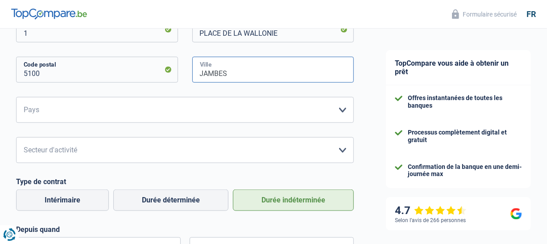
scroll to position [359, 0]
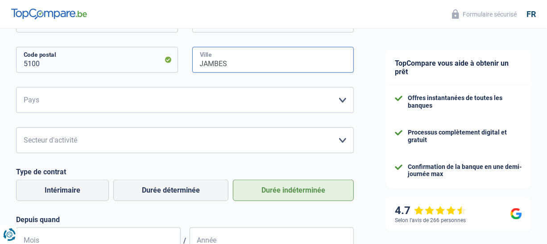
type input "JAMBES"
click at [229, 103] on select "Belgique France Allemagne Italie Luxembourg Pays-Bas Espagne Suisse Veuillez sé…" at bounding box center [185, 100] width 338 height 26
select select "BE"
click at [16, 87] on select "Belgique France Allemagne Italie Luxembourg Pays-Bas Espagne Suisse Veuillez sé…" at bounding box center [185, 100] width 338 height 26
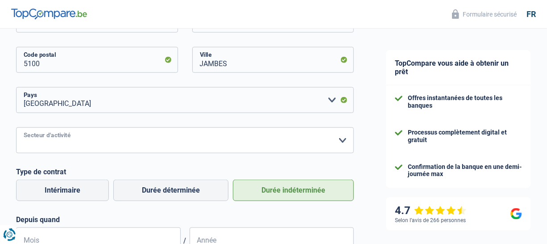
click at [55, 139] on select "Agriculture/Pêche Industrie Horeca Courier/Fitness/Taxi Construction Banques/As…" at bounding box center [185, 140] width 338 height 26
select select "bigCompanies"
click at [16, 127] on select "Agriculture/Pêche Industrie Horeca Courier/Fitness/Taxi Construction Banques/As…" at bounding box center [185, 140] width 338 height 26
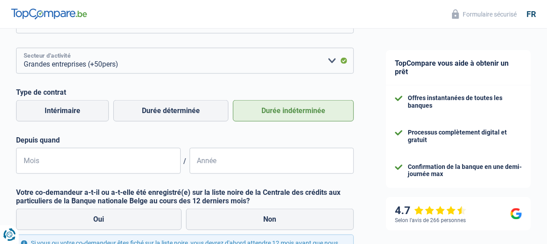
scroll to position [452, 0]
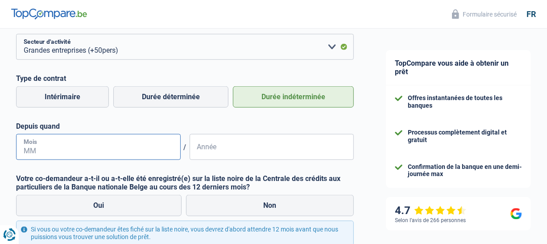
click at [51, 152] on input "Mois" at bounding box center [98, 147] width 165 height 26
type input "4"
click at [216, 144] on input "Année" at bounding box center [272, 147] width 165 height 26
type input "2014"
click at [252, 205] on label "Non" at bounding box center [270, 205] width 168 height 21
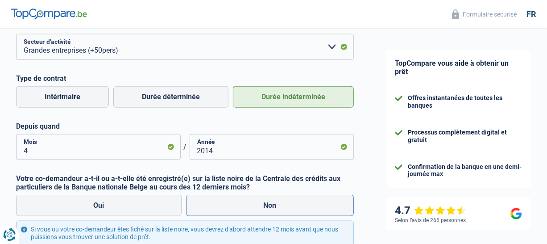
click at [252, 205] on input "Non" at bounding box center [270, 205] width 168 height 21
radio input "true"
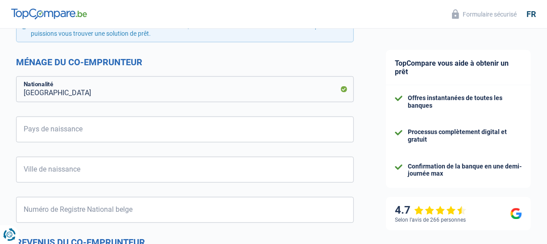
scroll to position [672, 0]
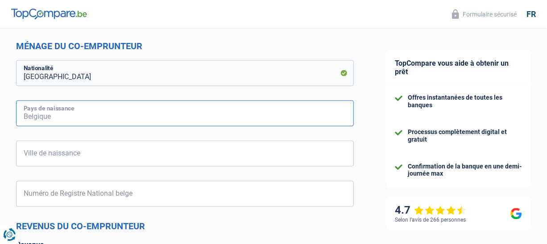
click at [75, 116] on input "Pays de naissance" at bounding box center [185, 113] width 338 height 26
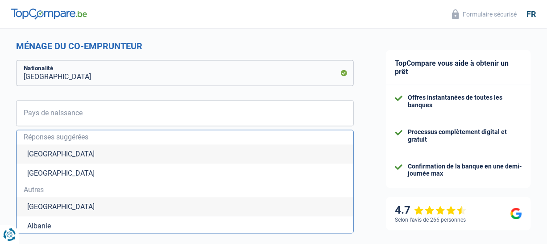
click at [44, 158] on li "Belgique" at bounding box center [185, 154] width 337 height 19
type input "Belgique"
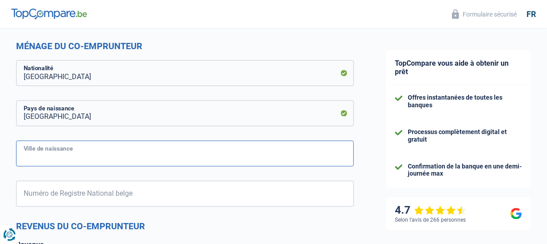
click at [44, 158] on input "Ville de naissance" at bounding box center [185, 154] width 338 height 26
type input "OUPEYE"
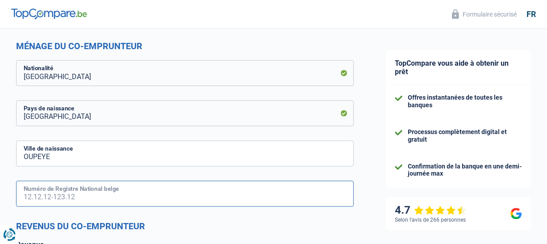
click at [40, 194] on input "Numéro de Registre National belge" at bounding box center [185, 194] width 338 height 26
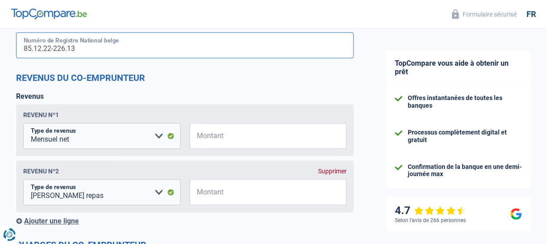
scroll to position [828, 0]
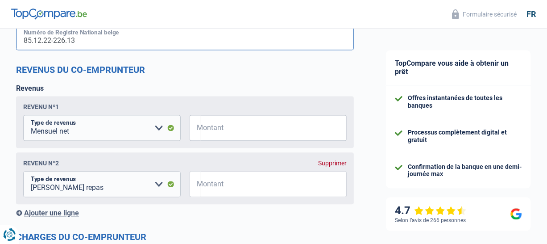
type input "85.12.22-226.13"
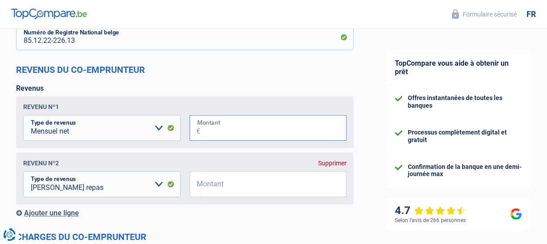
click at [240, 128] on input "Montant" at bounding box center [274, 128] width 146 height 26
type input "1.280"
click at [204, 184] on input "Montant" at bounding box center [274, 184] width 146 height 26
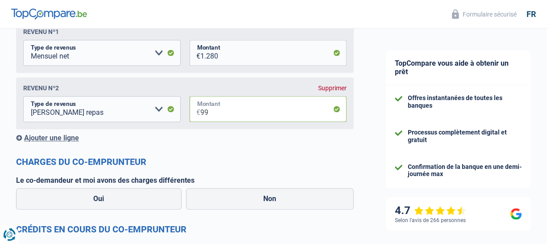
scroll to position [960, 0]
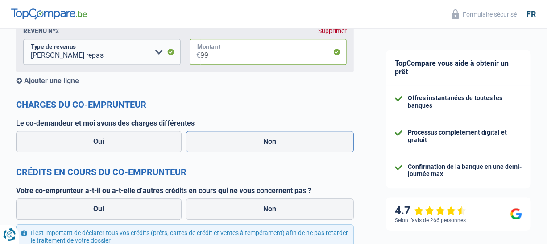
type input "99"
click at [281, 149] on label "Non" at bounding box center [270, 141] width 168 height 21
click at [281, 149] on input "Non" at bounding box center [270, 141] width 168 height 21
radio input "true"
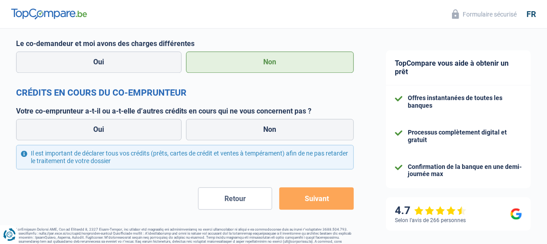
scroll to position [1042, 0]
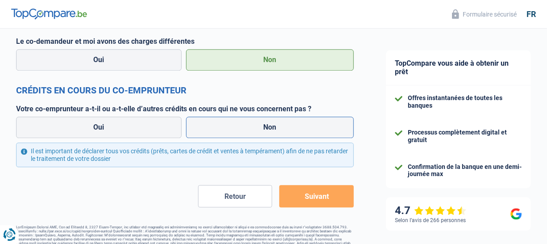
click at [260, 128] on label "Non" at bounding box center [270, 127] width 168 height 21
click at [260, 128] on input "Non" at bounding box center [270, 127] width 168 height 21
radio input "true"
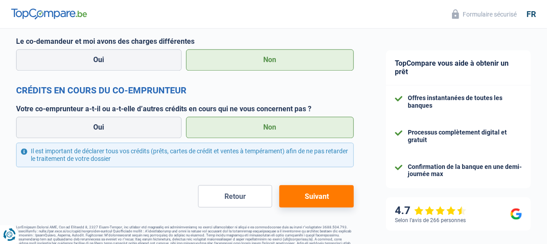
click at [331, 200] on button "Suivant" at bounding box center [317, 196] width 75 height 22
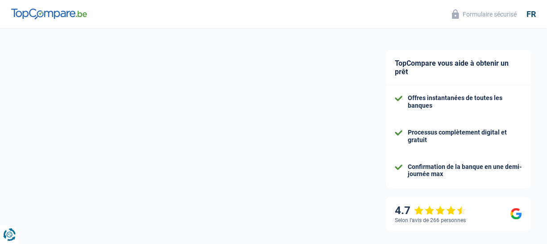
select select "48"
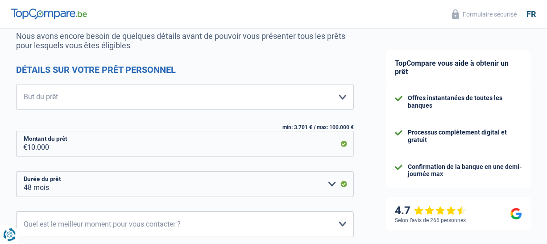
scroll to position [92, 0]
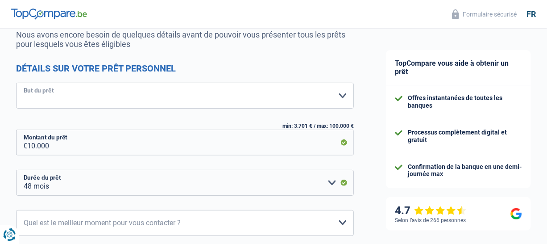
click at [68, 95] on select "Confort maison: meubles, textile, peinture, électroménager, outillage non-profe…" at bounding box center [185, 96] width 338 height 26
select select "household"
click at [16, 83] on select "Confort maison: meubles, textile, peinture, électroménager, outillage non-profe…" at bounding box center [185, 96] width 338 height 26
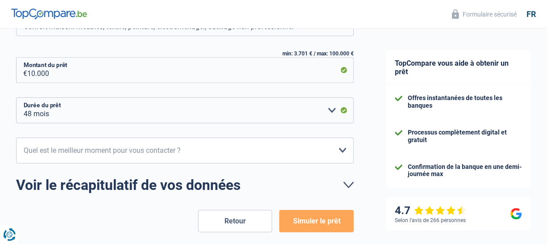
scroll to position [166, 0]
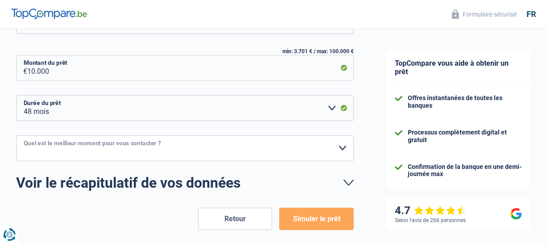
click at [343, 147] on select "10h-12h 12h-14h 14h-16h 16h-18h Veuillez sélectionner une option" at bounding box center [185, 148] width 338 height 26
click at [16, 135] on select "10h-12h 12h-14h 14h-16h 16h-18h Veuillez sélectionner une option" at bounding box center [185, 148] width 338 height 26
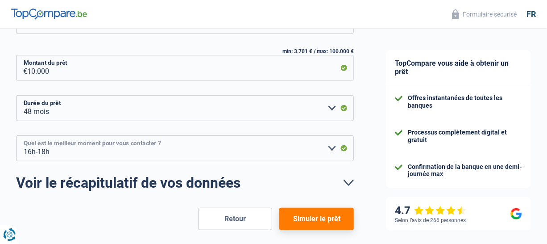
click at [330, 147] on select "10h-12h 12h-14h 14h-16h 16h-18h Veuillez sélectionner une option" at bounding box center [185, 148] width 338 height 26
click at [16, 135] on select "10h-12h 12h-14h 14h-16h 16h-18h Veuillez sélectionner une option" at bounding box center [185, 148] width 338 height 26
click at [332, 144] on select "10h-12h 12h-14h 14h-16h 16h-18h Veuillez sélectionner une option" at bounding box center [185, 148] width 338 height 26
select select "16-18"
click at [16, 135] on select "10h-12h 12h-14h 14h-16h 16h-18h Veuillez sélectionner une option" at bounding box center [185, 148] width 338 height 26
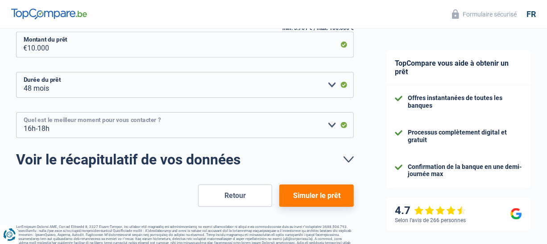
scroll to position [205, 0]
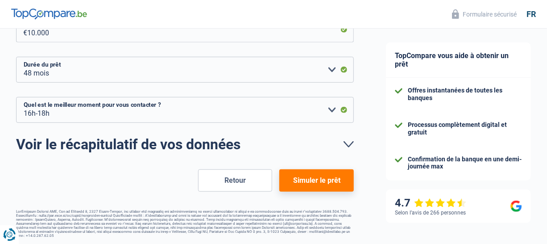
click at [329, 184] on button "Simuler le prêt" at bounding box center [317, 180] width 75 height 22
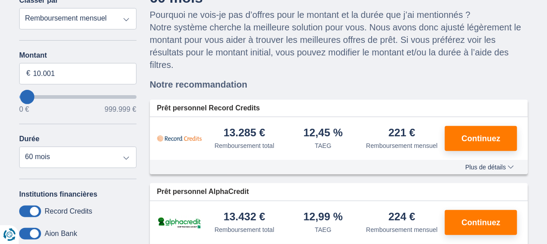
scroll to position [89, 0]
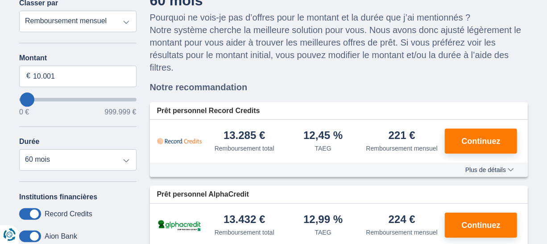
click at [480, 140] on span "Continuez" at bounding box center [481, 141] width 39 height 8
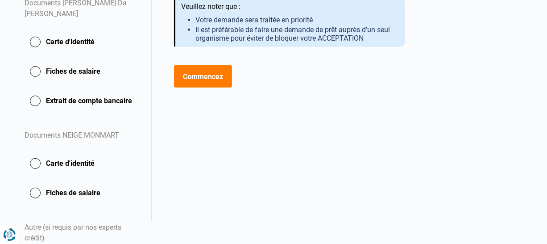
scroll to position [187, 0]
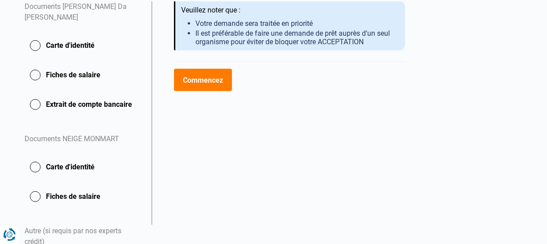
click at [204, 79] on button "Commencez" at bounding box center [203, 80] width 58 height 22
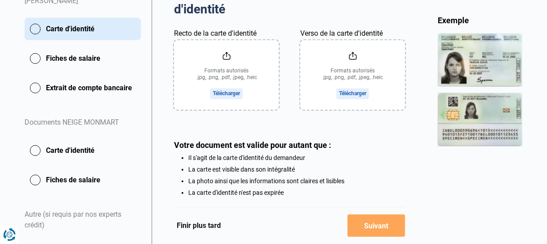
scroll to position [202, 0]
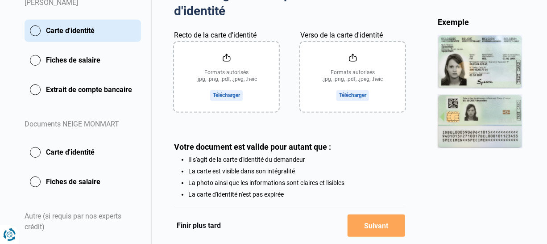
click at [223, 93] on input "Recto de la carte d'identité" at bounding box center [226, 77] width 105 height 70
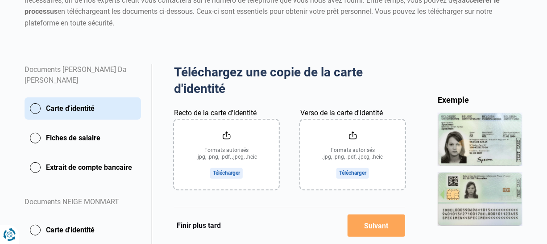
scroll to position [134, 0]
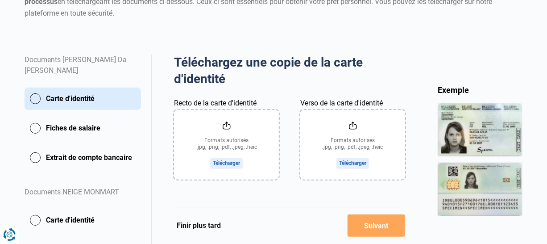
click at [225, 166] on input "Recto de la carte d'identité" at bounding box center [226, 145] width 105 height 70
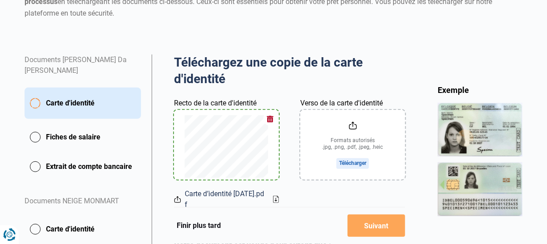
click at [358, 163] on input "Verso de la carte d'identité" at bounding box center [353, 145] width 105 height 70
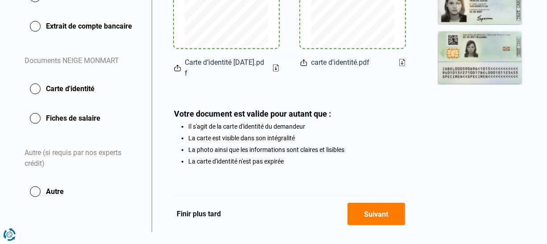
scroll to position [278, 0]
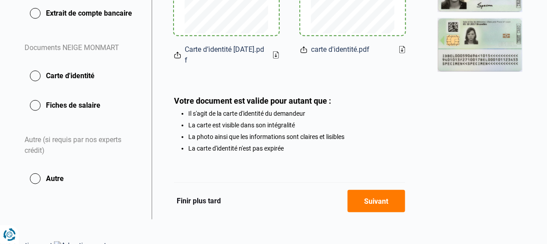
click at [376, 200] on button "Suivant" at bounding box center [377, 201] width 58 height 22
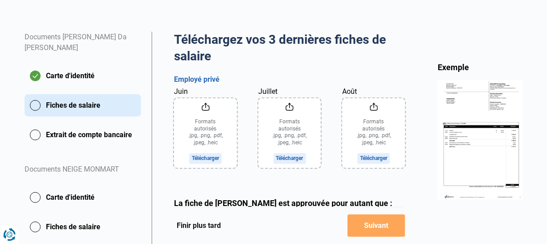
scroll to position [157, 0]
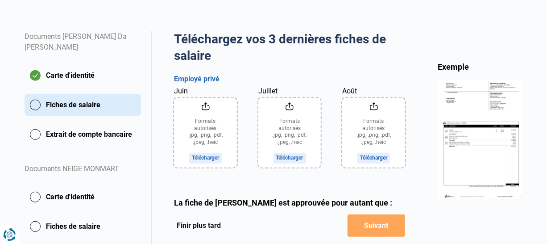
click at [201, 155] on input "Juin" at bounding box center [205, 133] width 63 height 70
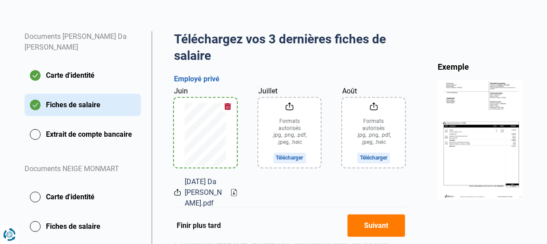
click at [294, 156] on input "Juillet" at bounding box center [290, 133] width 63 height 70
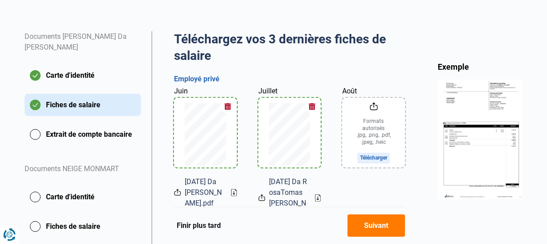
click at [385, 156] on input "Août" at bounding box center [373, 133] width 63 height 70
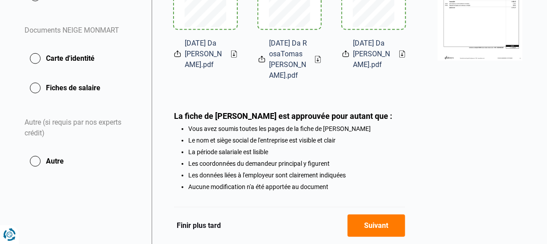
scroll to position [305, 0]
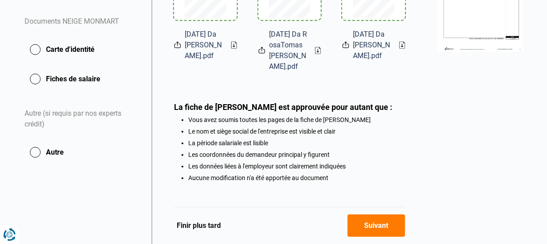
click at [366, 225] on button "Suivant" at bounding box center [377, 225] width 58 height 22
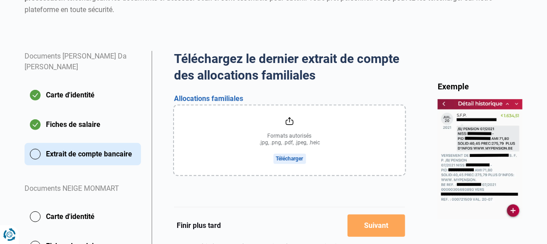
scroll to position [142, 0]
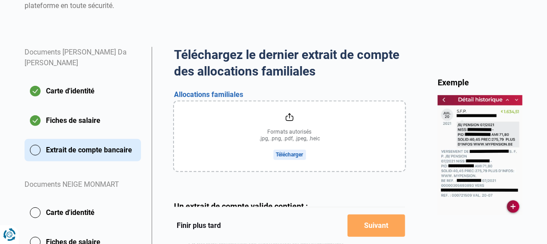
click at [297, 157] on input "file" at bounding box center [289, 136] width 231 height 70
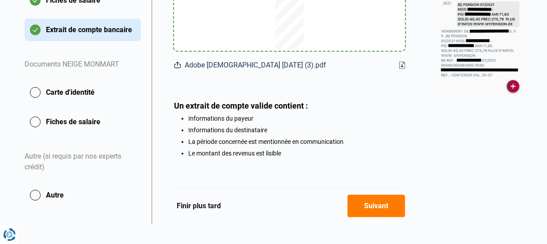
scroll to position [263, 0]
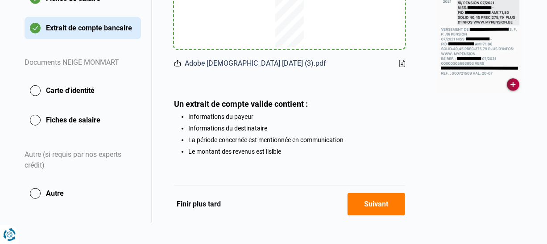
click at [363, 210] on button "Suivant" at bounding box center [377, 204] width 58 height 22
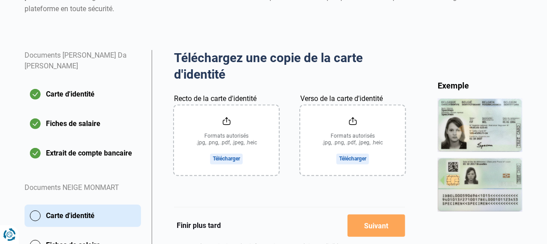
scroll to position [142, 0]
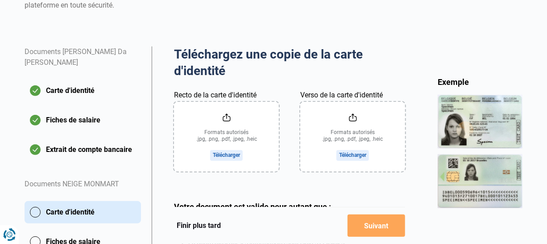
click at [230, 155] on input "Recto de la carte d'identité" at bounding box center [226, 137] width 105 height 70
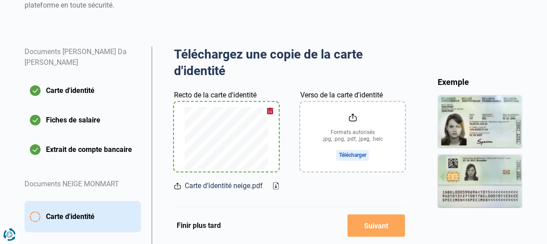
click at [360, 154] on input "Verso de la carte d'identité" at bounding box center [353, 137] width 105 height 70
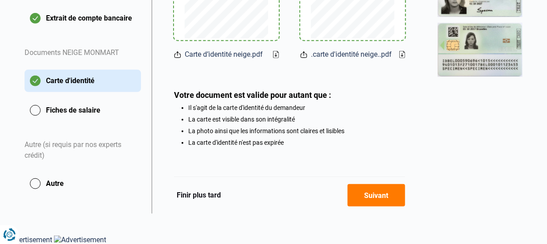
scroll to position [285, 0]
click at [374, 196] on button "Suivant" at bounding box center [377, 195] width 58 height 22
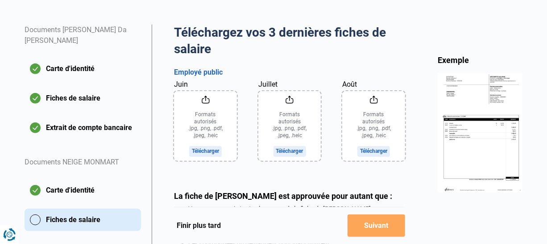
scroll to position [172, 0]
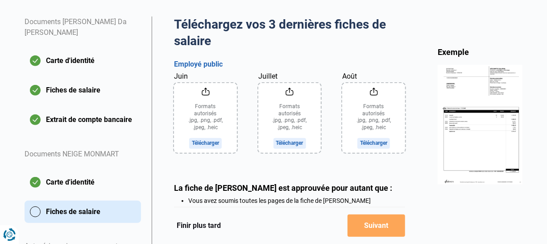
click at [208, 145] on input "Juin" at bounding box center [205, 118] width 63 height 70
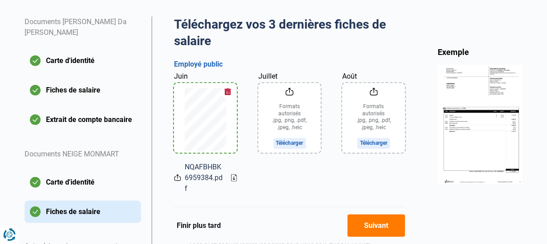
scroll to position [127, 0]
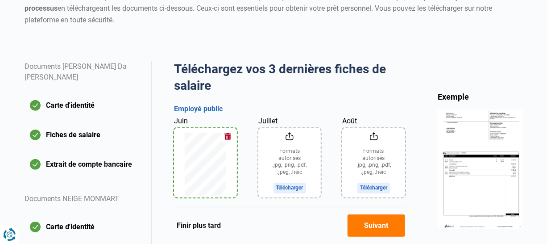
click at [228, 135] on button "button" at bounding box center [227, 136] width 13 height 13
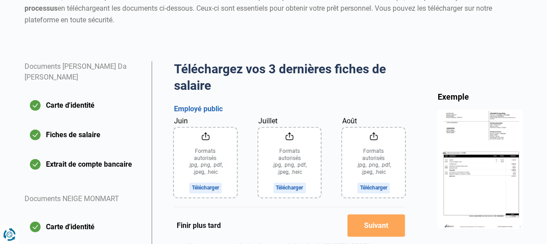
click at [217, 191] on input "Juin" at bounding box center [205, 163] width 63 height 70
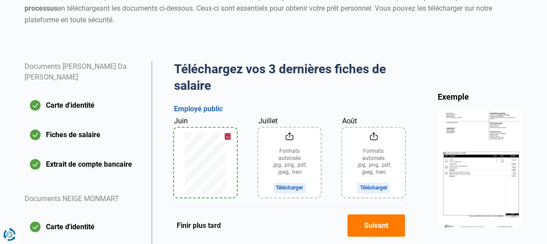
click at [275, 188] on input "Juillet" at bounding box center [290, 163] width 63 height 70
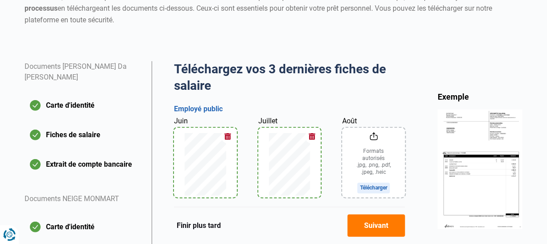
click at [383, 187] on input "Août" at bounding box center [373, 163] width 63 height 70
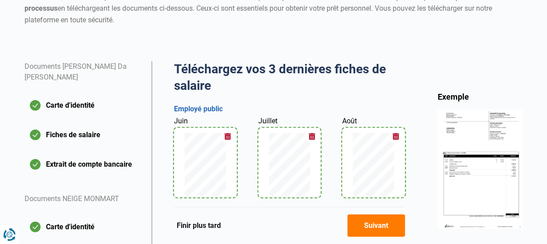
click at [392, 225] on button "Suivant" at bounding box center [377, 225] width 58 height 22
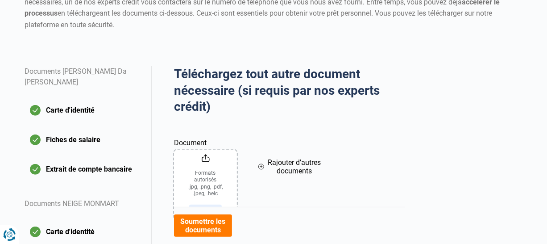
scroll to position [103, 0]
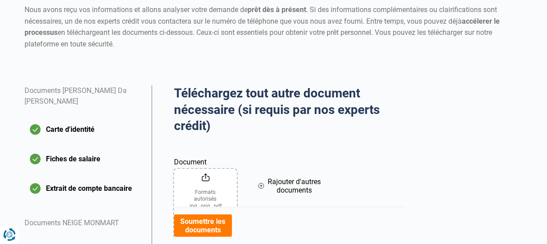
click at [205, 189] on input "Document" at bounding box center [205, 204] width 63 height 70
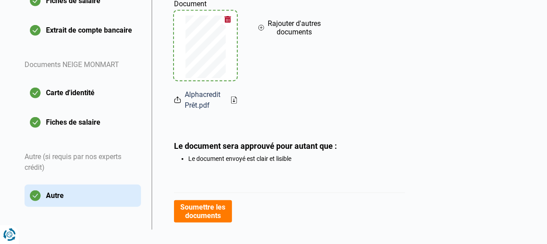
scroll to position [262, 0]
click at [219, 209] on button "Soumettre les documents" at bounding box center [203, 211] width 58 height 22
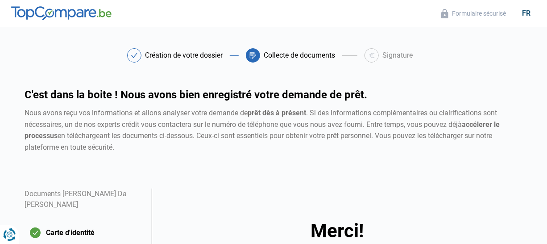
click at [134, 54] on icon at bounding box center [134, 55] width 7 height 5
click at [158, 58] on div "Création de votre dossier" at bounding box center [184, 55] width 78 height 7
